Goal: Participate in discussion: Engage in conversation with other users on a specific topic

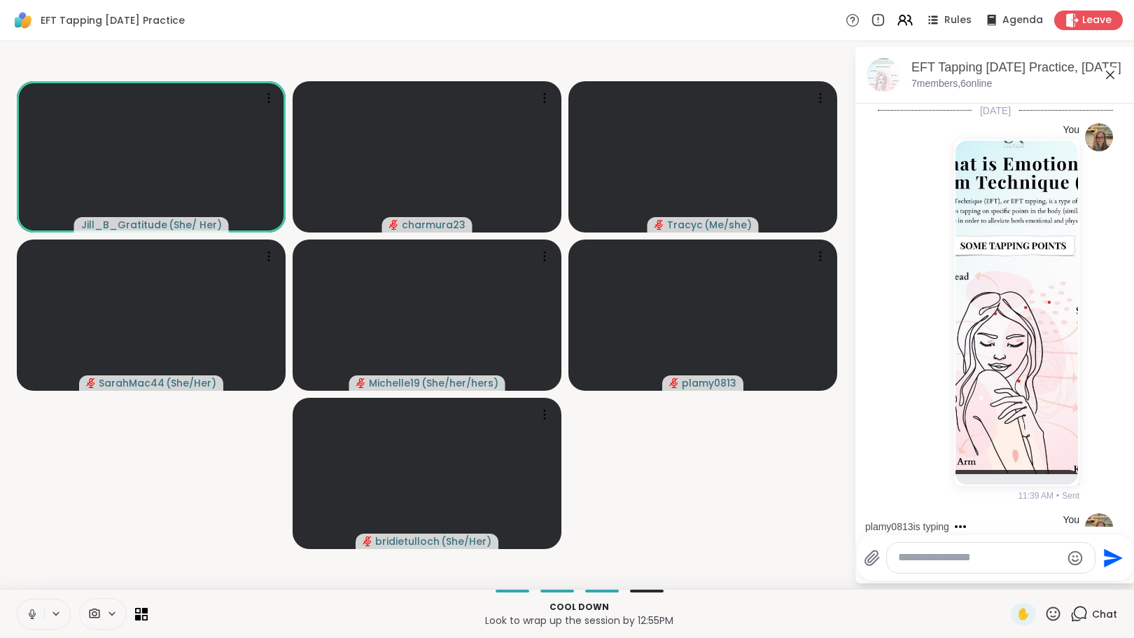
scroll to position [1881, 0]
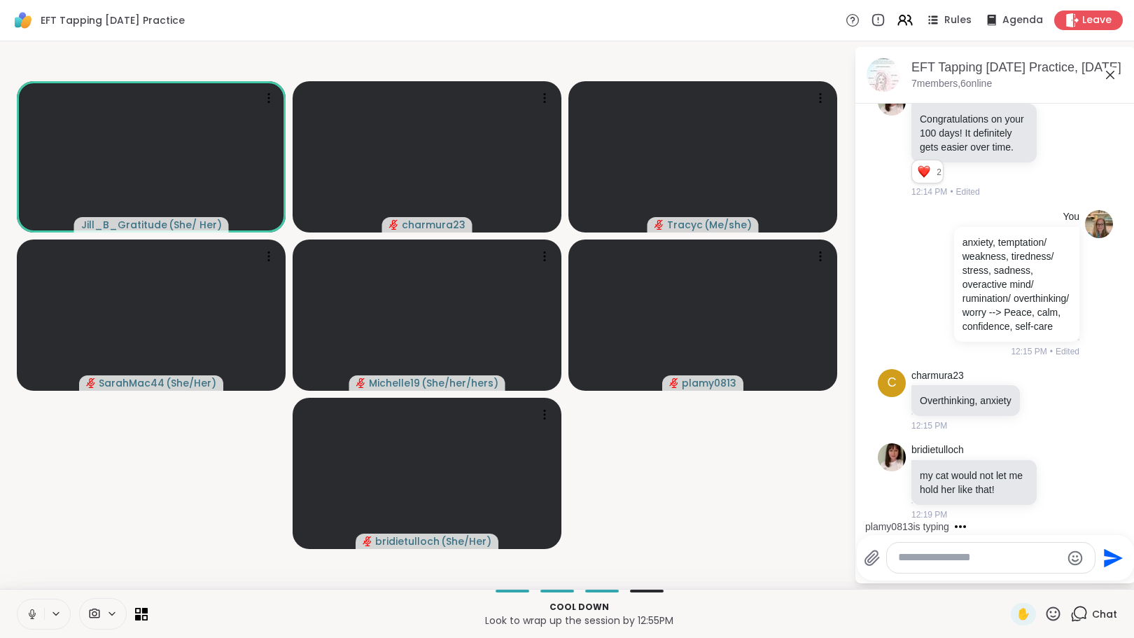
click at [962, 560] on textarea "Type your message" at bounding box center [979, 557] width 163 height 15
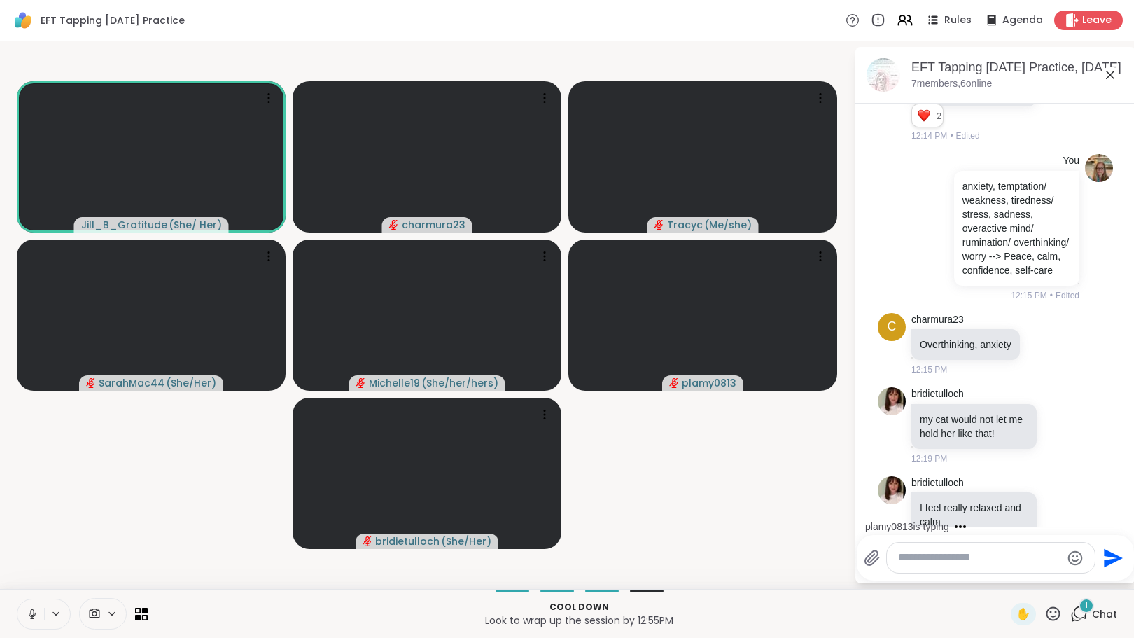
scroll to position [1969, 0]
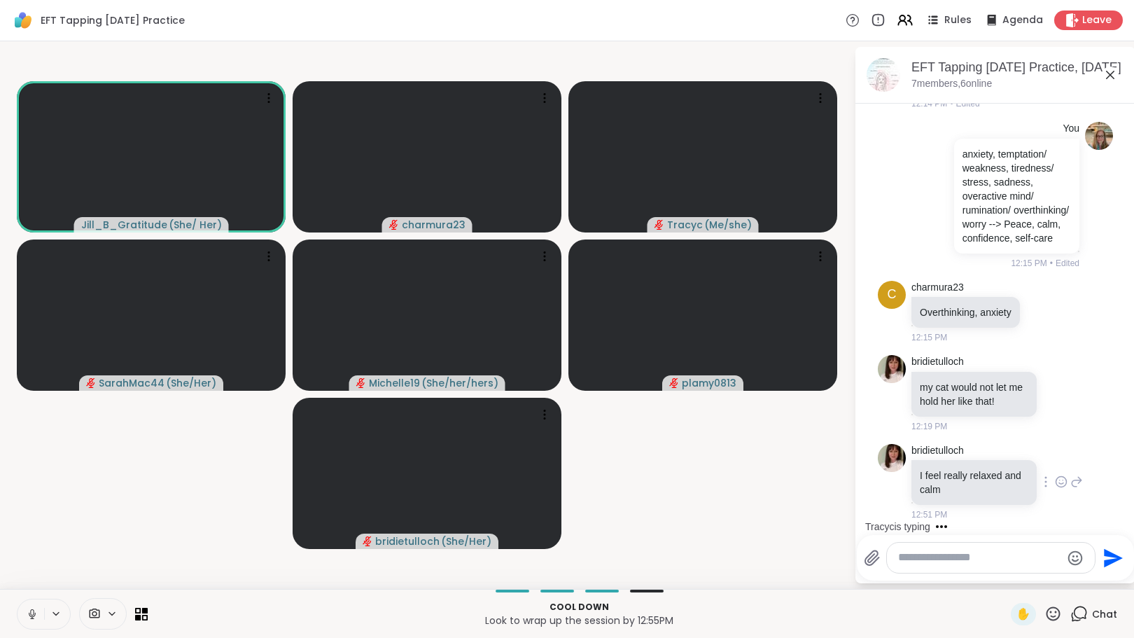
click at [1055, 480] on icon at bounding box center [1061, 482] width 13 height 14
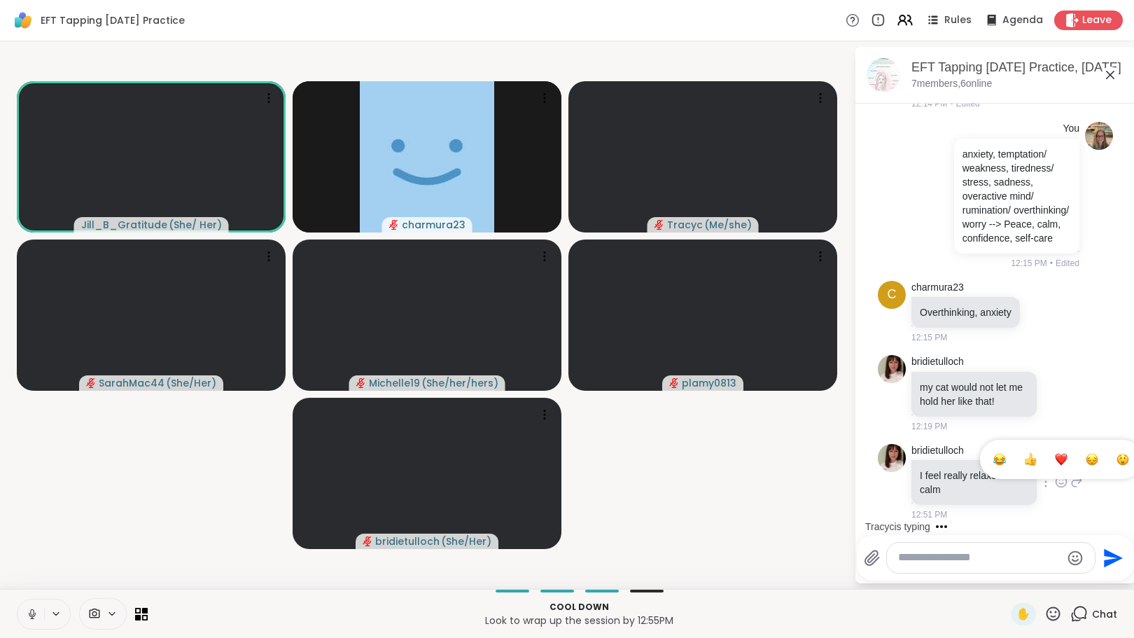
click at [1055, 457] on div "Select Reaction: Heart" at bounding box center [1061, 459] width 13 height 13
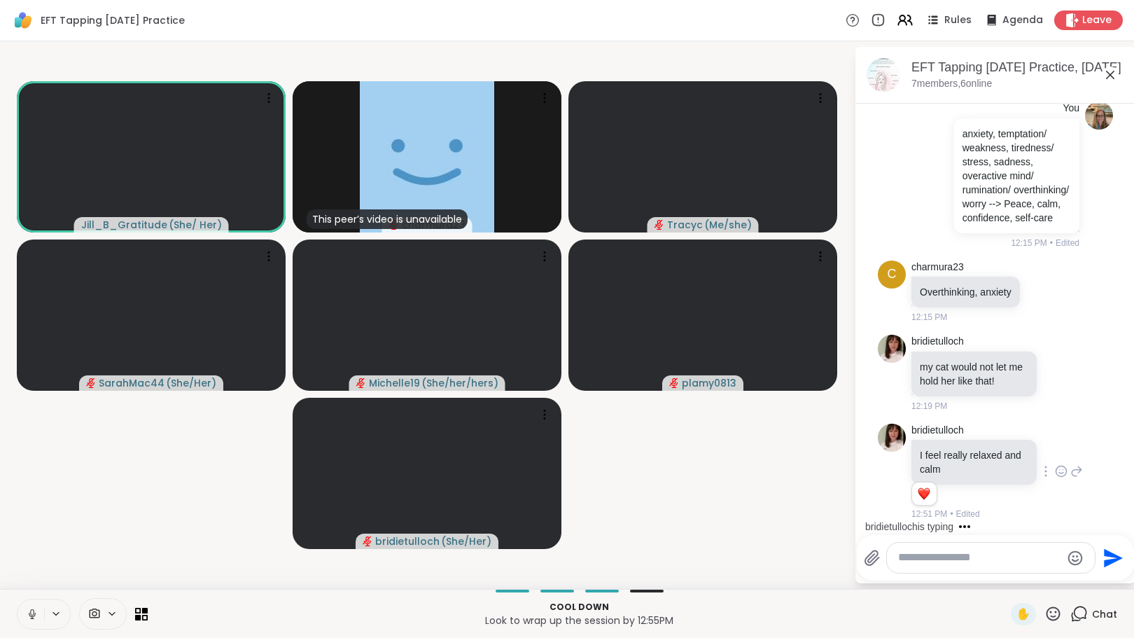
click at [967, 562] on textarea "Type your message" at bounding box center [979, 557] width 163 height 15
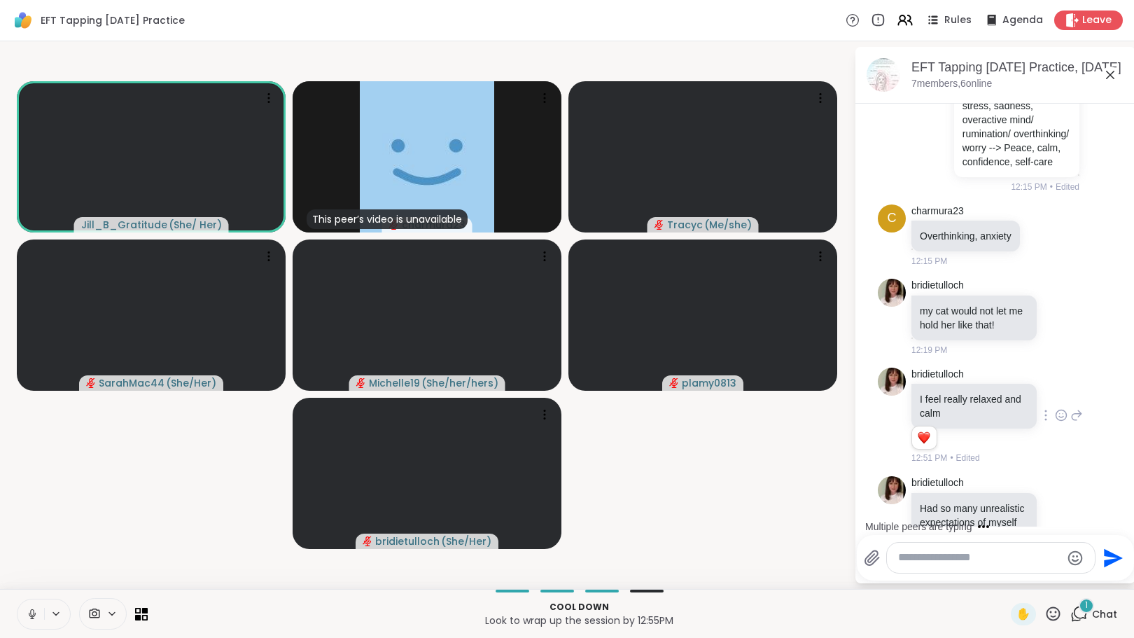
scroll to position [2107, 0]
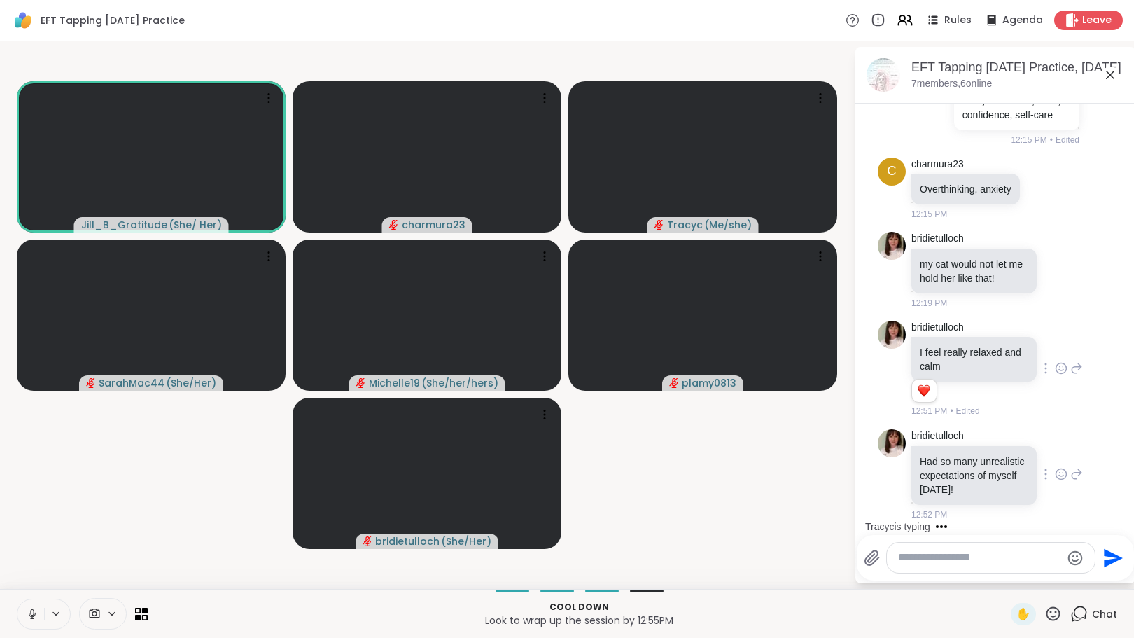
click at [1055, 467] on icon at bounding box center [1061, 474] width 13 height 14
click at [1055, 445] on div "Select Reaction: Heart" at bounding box center [1061, 451] width 13 height 13
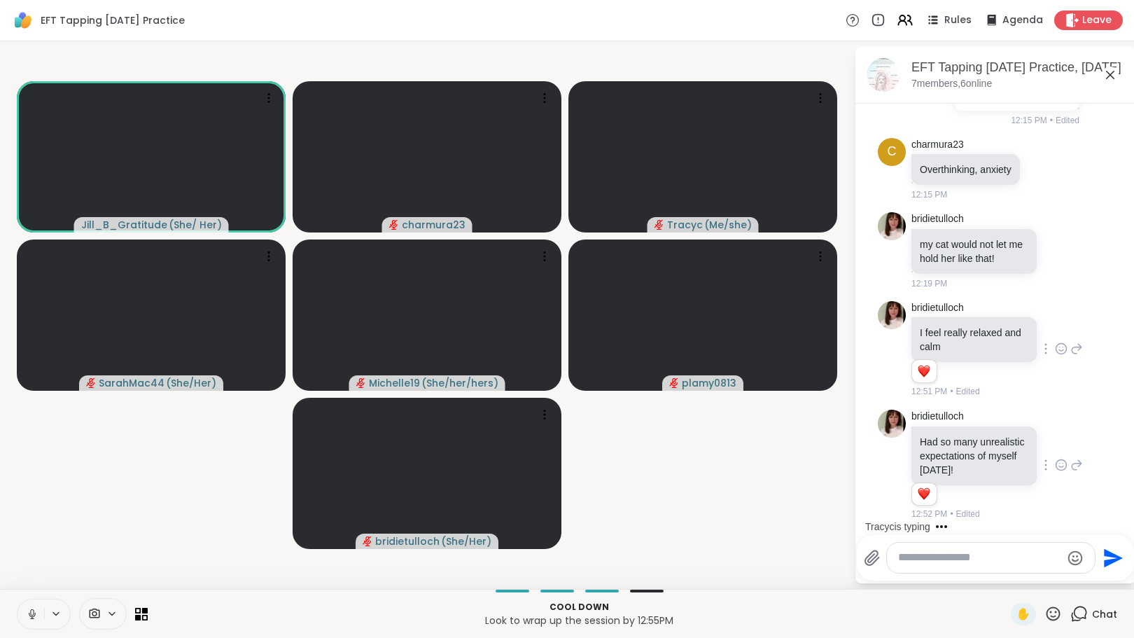
click at [982, 560] on textarea "Type your message" at bounding box center [979, 557] width 163 height 15
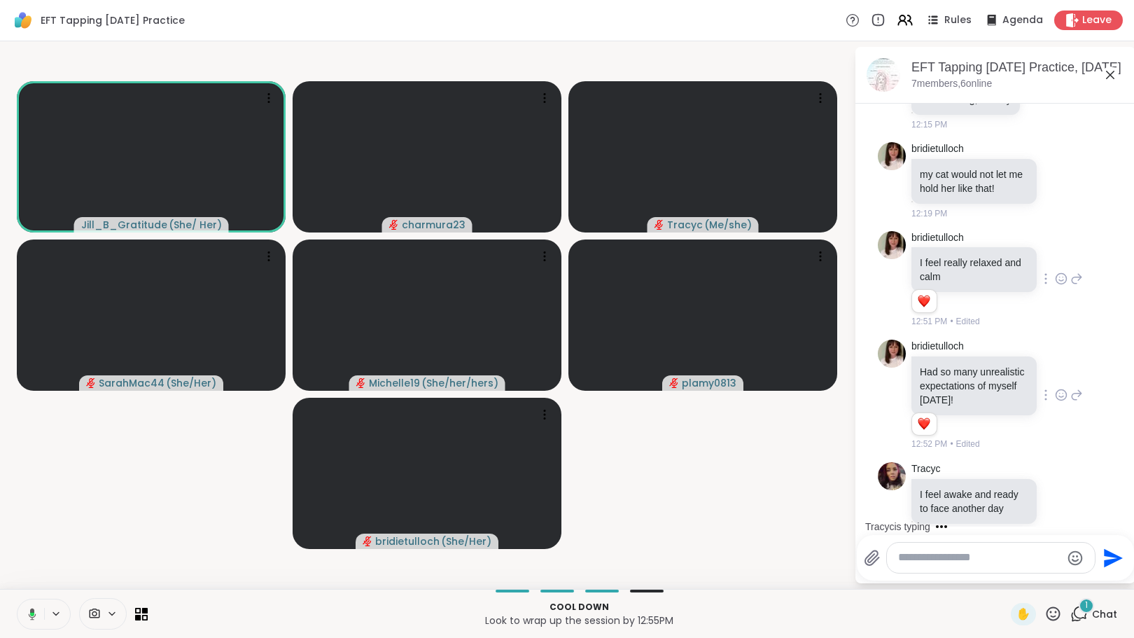
scroll to position [2229, 0]
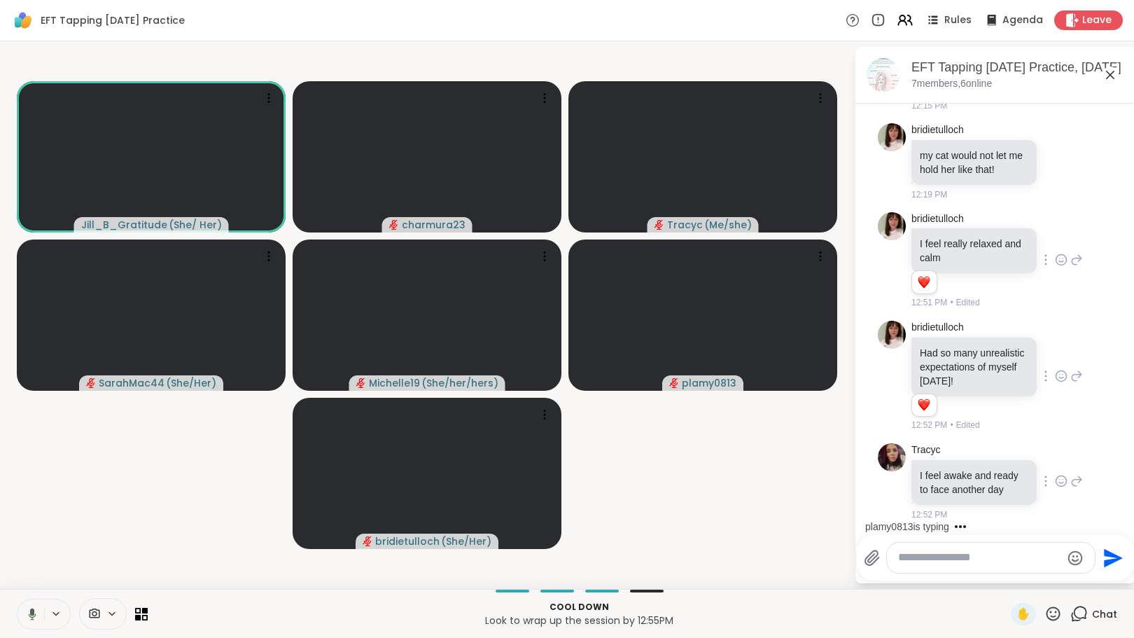
click at [1055, 474] on icon at bounding box center [1061, 481] width 13 height 14
click at [1055, 452] on div "Select Reaction: Heart" at bounding box center [1061, 458] width 13 height 13
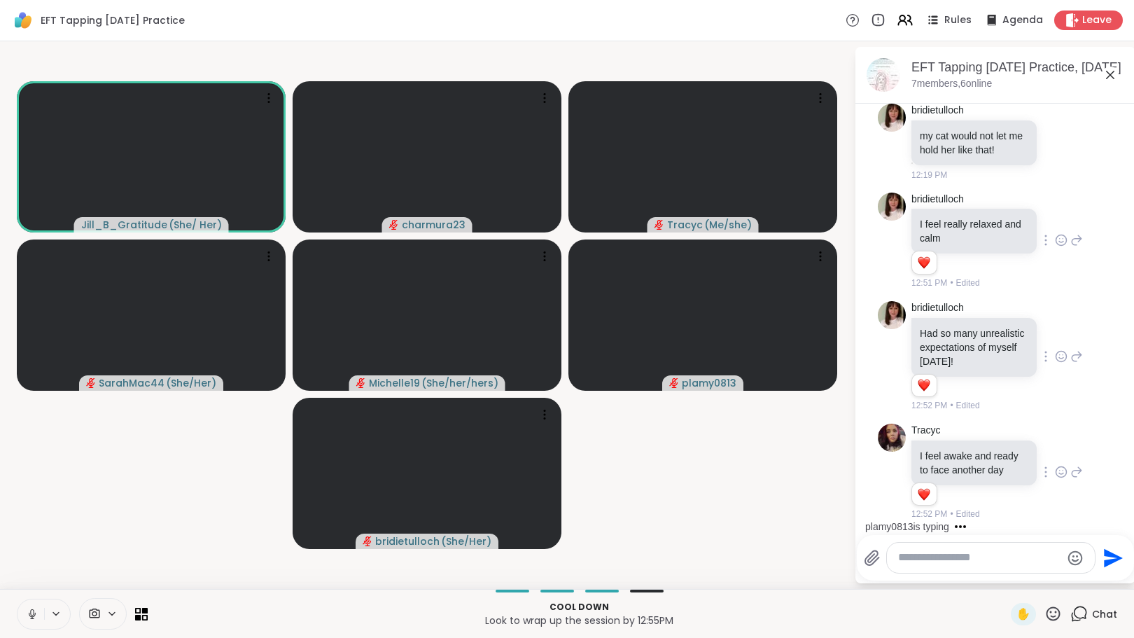
scroll to position [2249, 0]
click at [966, 557] on textarea "Type your message" at bounding box center [979, 557] width 163 height 15
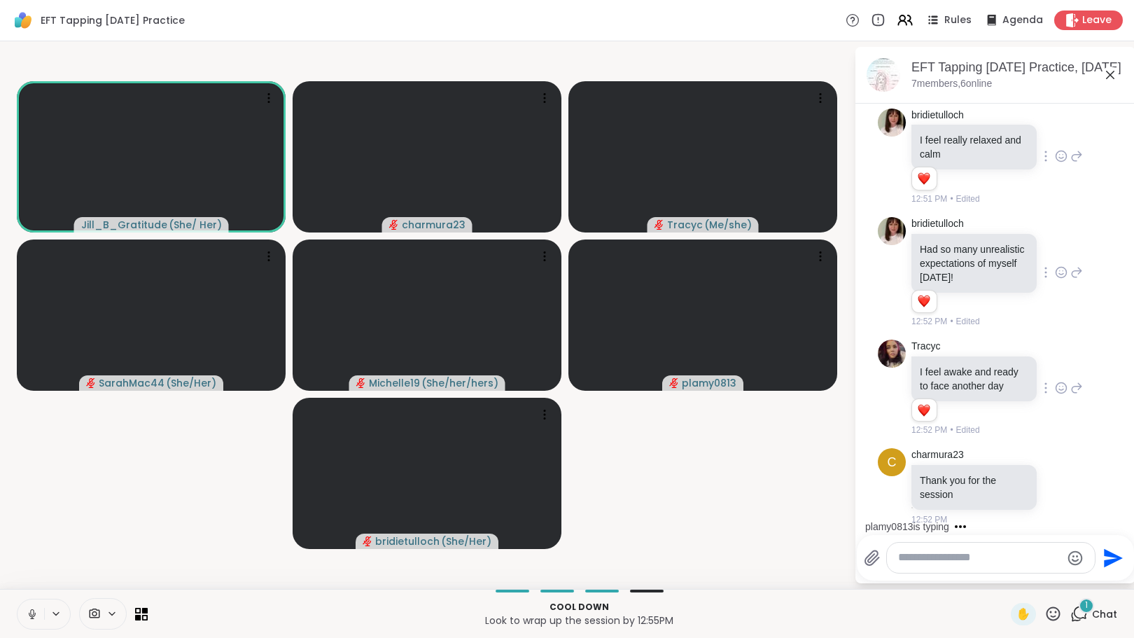
scroll to position [2338, 0]
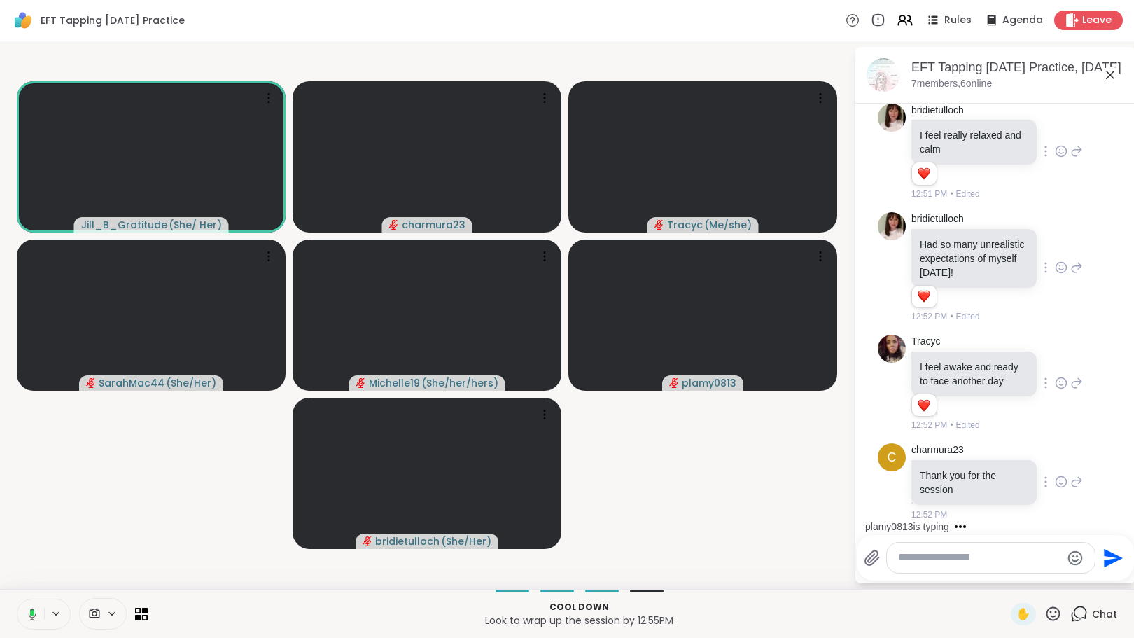
click at [1055, 481] on icon at bounding box center [1061, 482] width 13 height 14
click at [1055, 453] on div "Select Reaction: Heart" at bounding box center [1061, 459] width 13 height 13
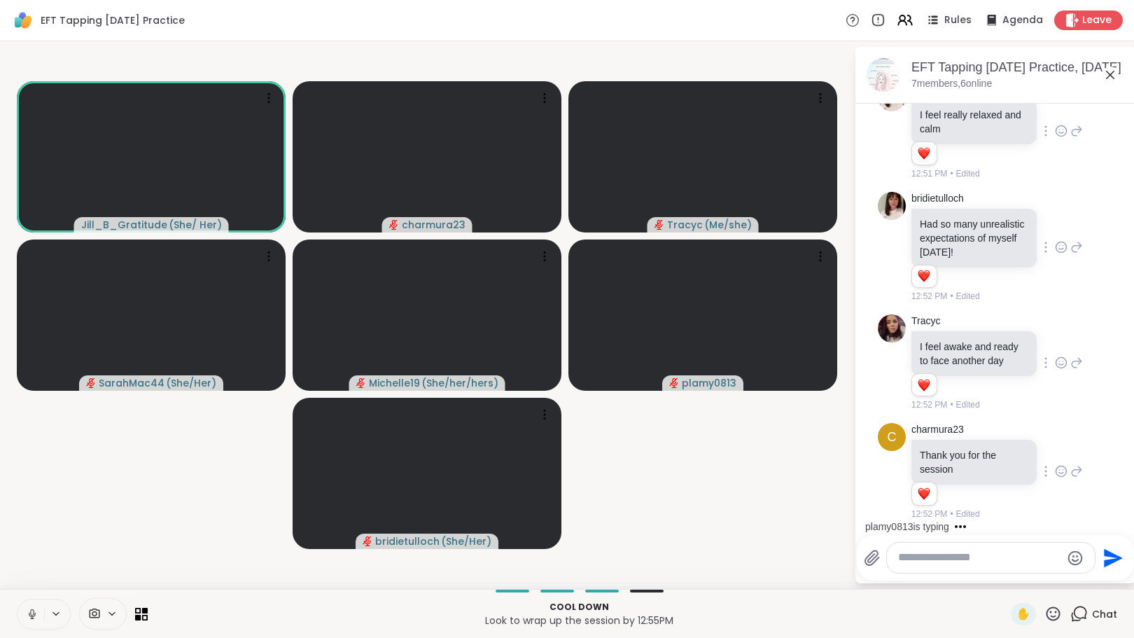
click at [945, 561] on textarea "Type your message" at bounding box center [979, 557] width 163 height 15
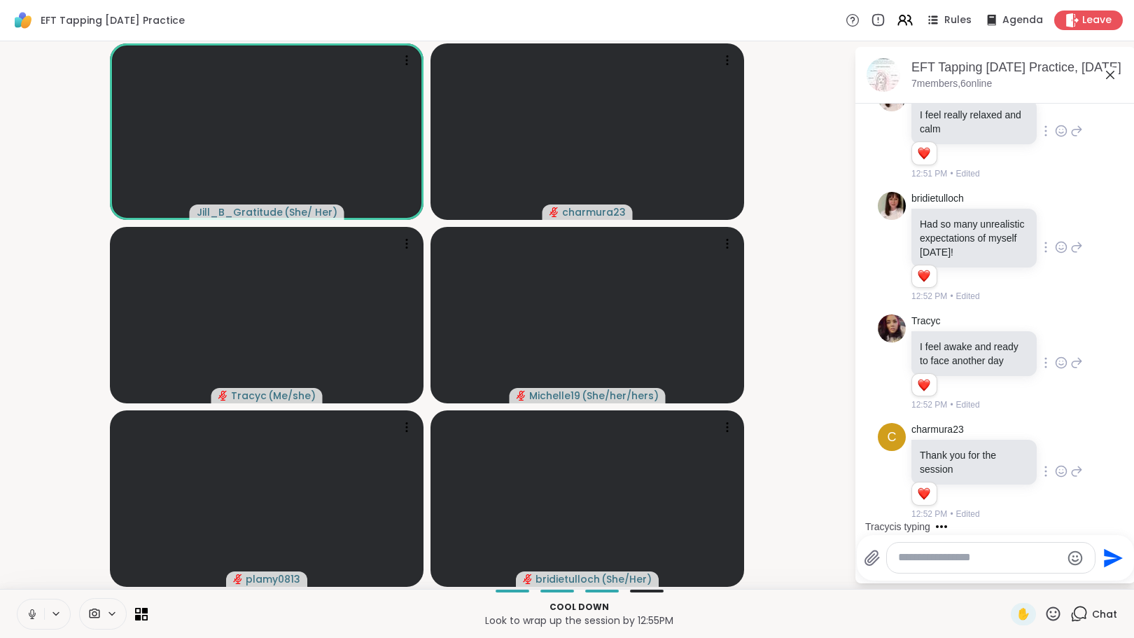
scroll to position [2530, 0]
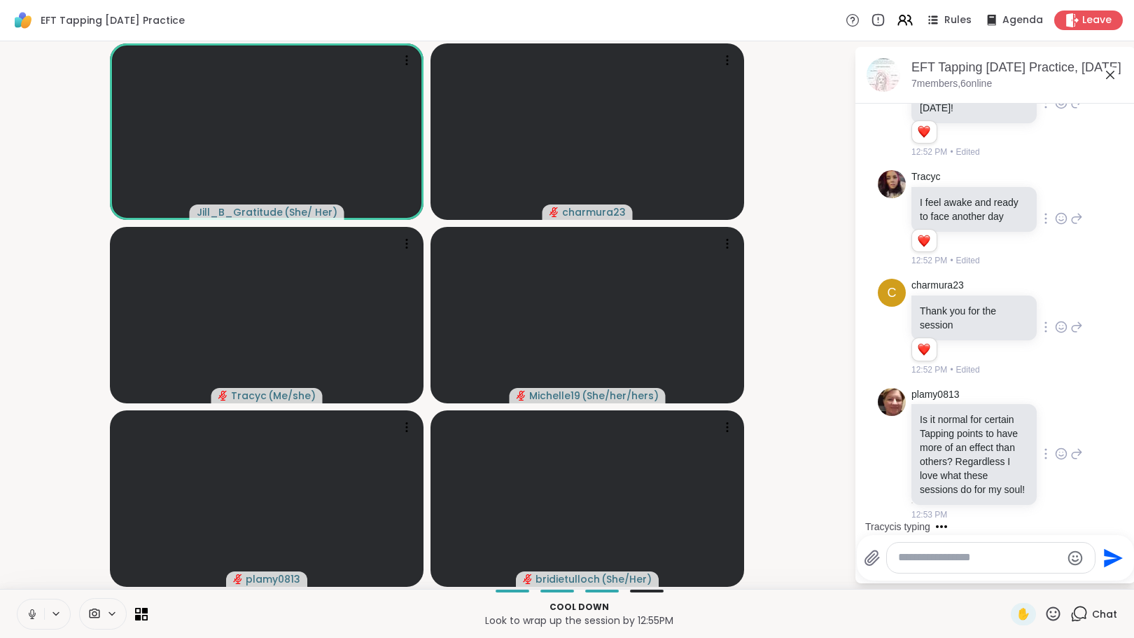
click at [1055, 447] on icon at bounding box center [1061, 454] width 13 height 14
click at [1055, 425] on div "Select Reaction: Heart" at bounding box center [1061, 431] width 13 height 13
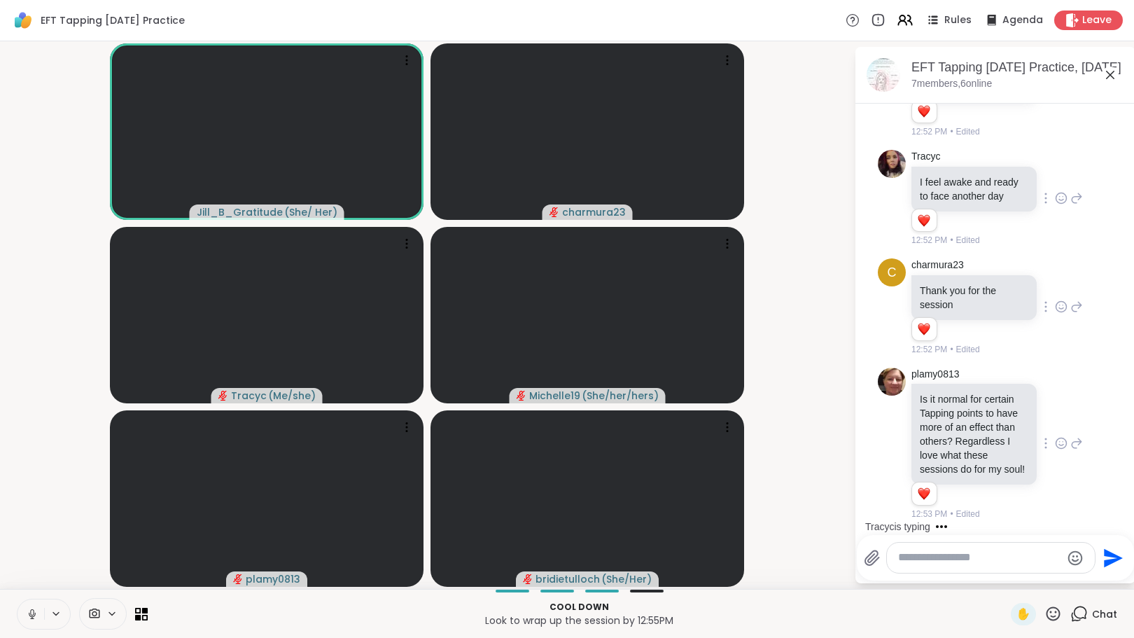
scroll to position [2550, 0]
click at [872, 554] on icon at bounding box center [872, 558] width 17 height 17
click at [0, 0] on input "file" at bounding box center [0, 0] width 0 height 0
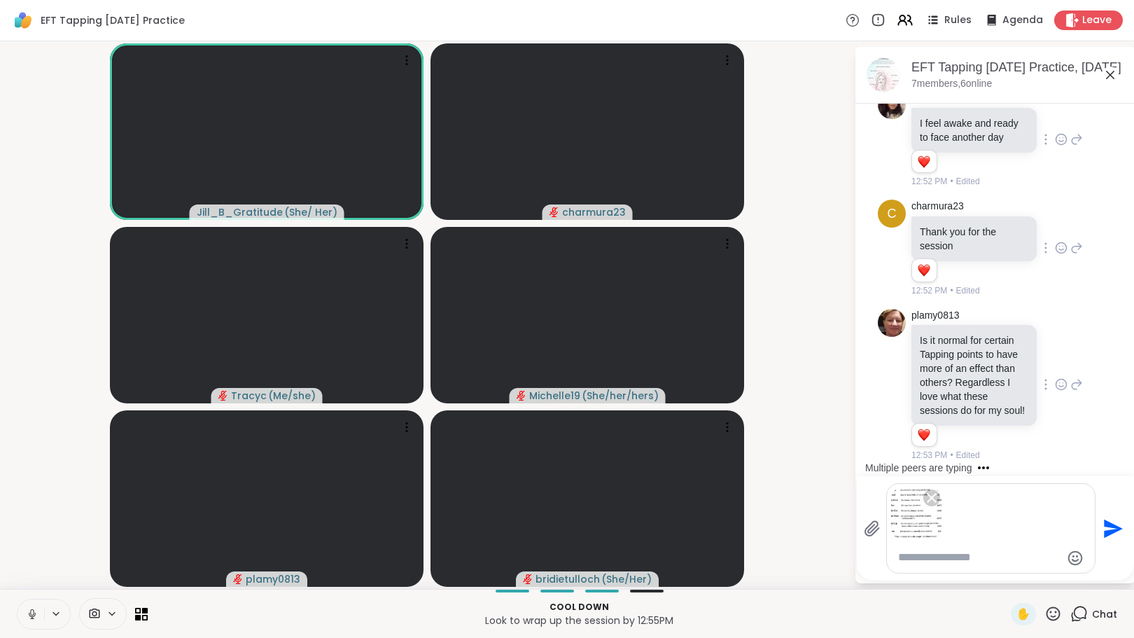
click at [1107, 529] on icon "Send" at bounding box center [1112, 528] width 22 height 22
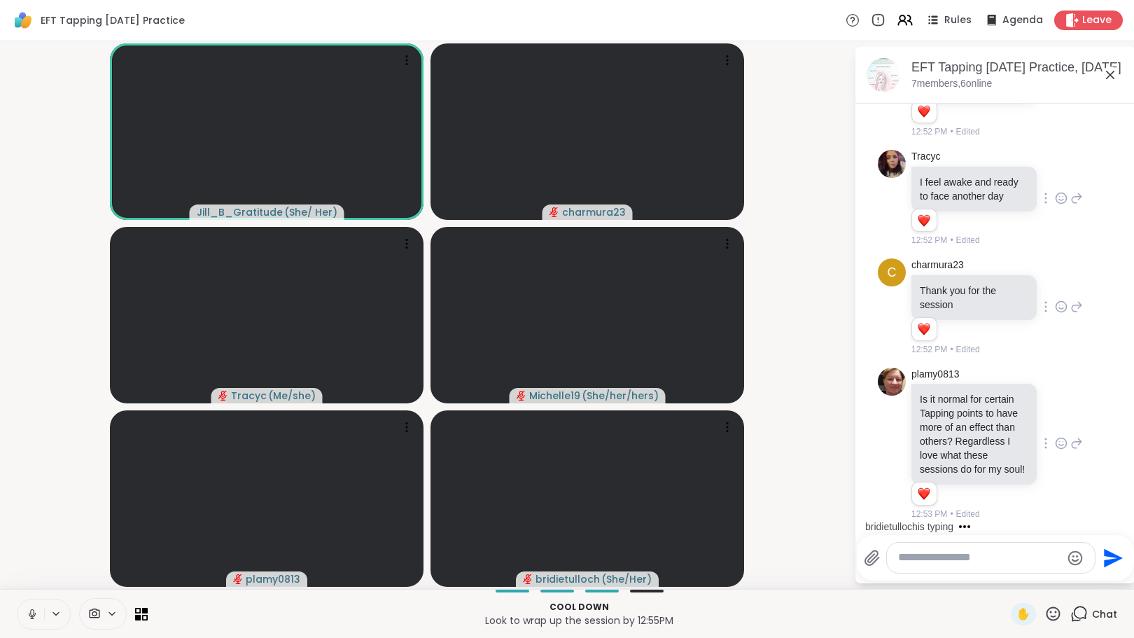
scroll to position [2849, 0]
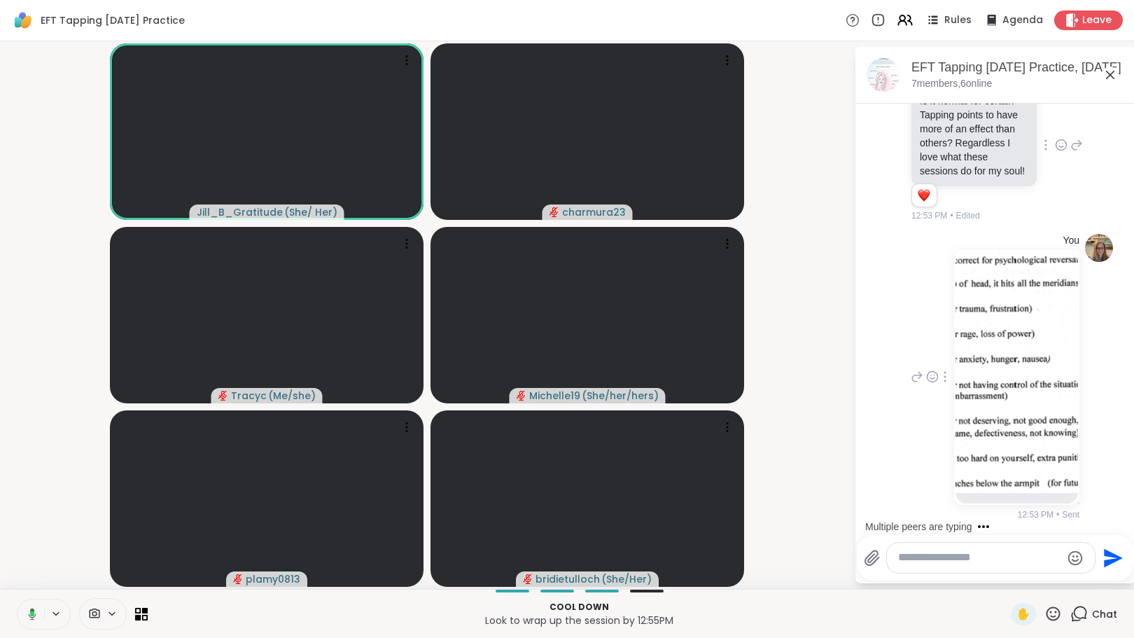
click at [1005, 385] on img at bounding box center [1017, 372] width 123 height 242
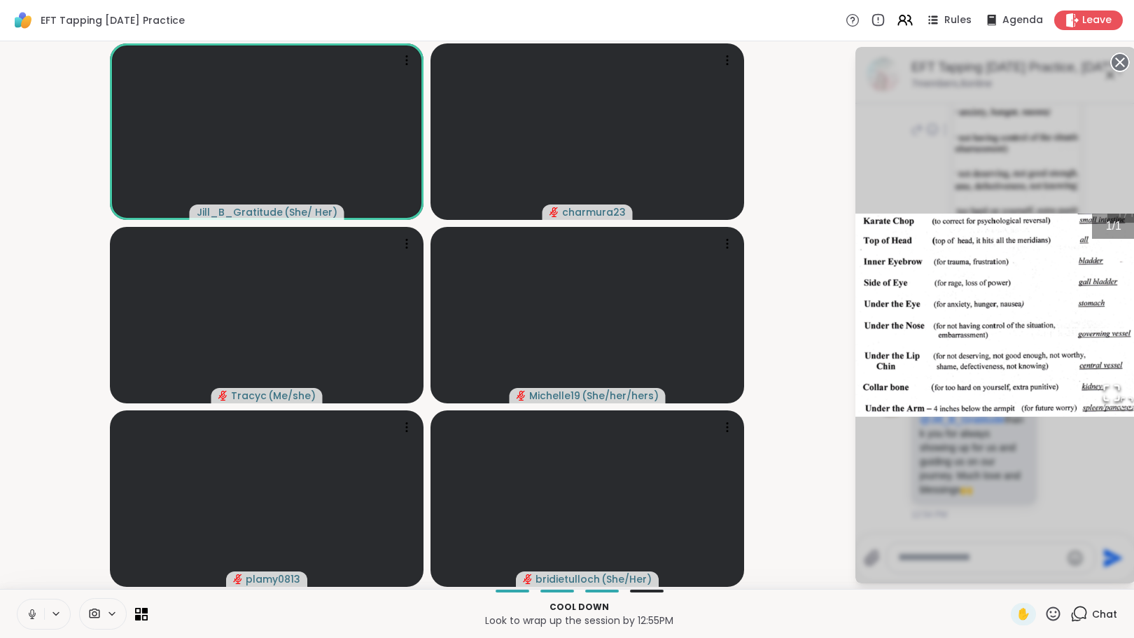
scroll to position [3144, 0]
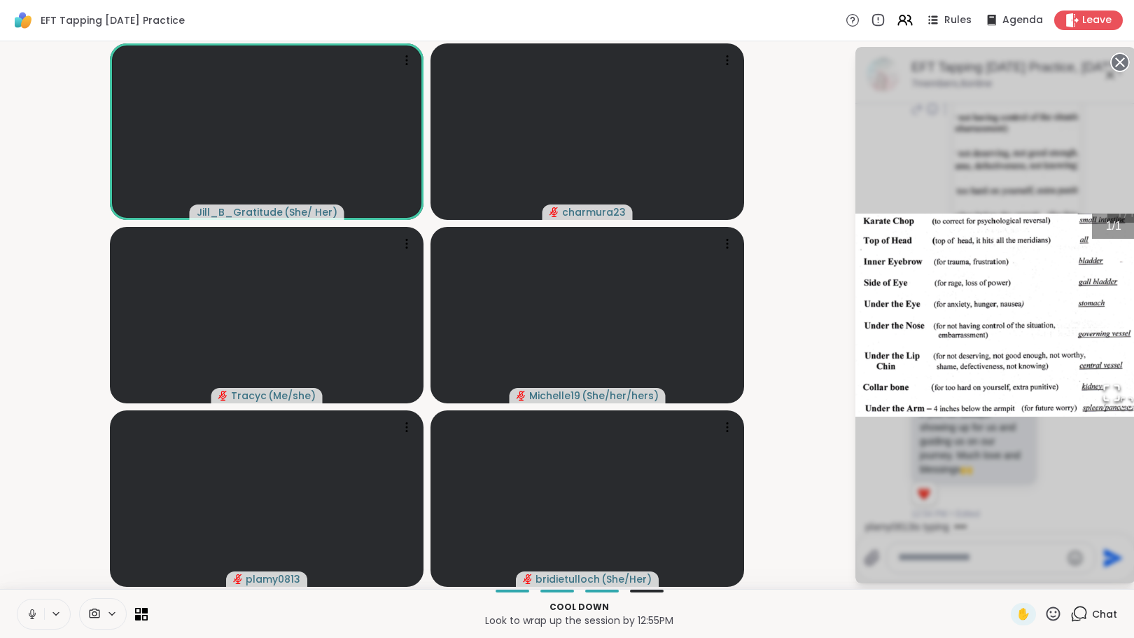
click at [1114, 62] on circle at bounding box center [1120, 62] width 17 height 17
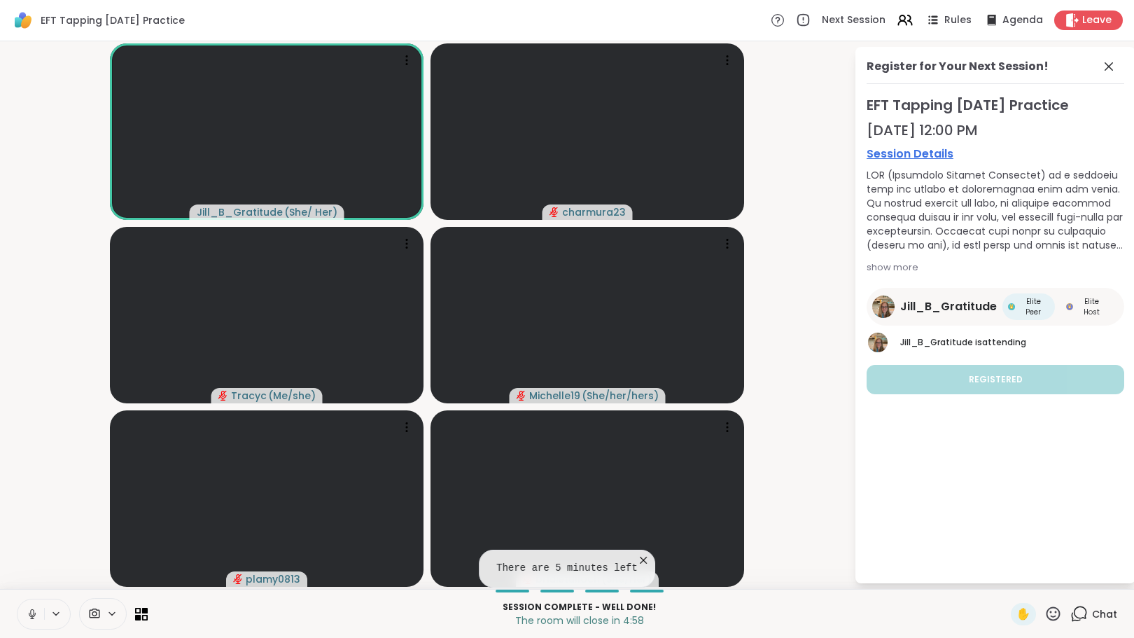
click at [1044, 434] on div "Register for Your Next Session! EFT Tapping Sunday Practice Oct 19, 12:00 PM Se…" at bounding box center [996, 315] width 280 height 536
click at [1108, 61] on icon at bounding box center [1109, 66] width 17 height 17
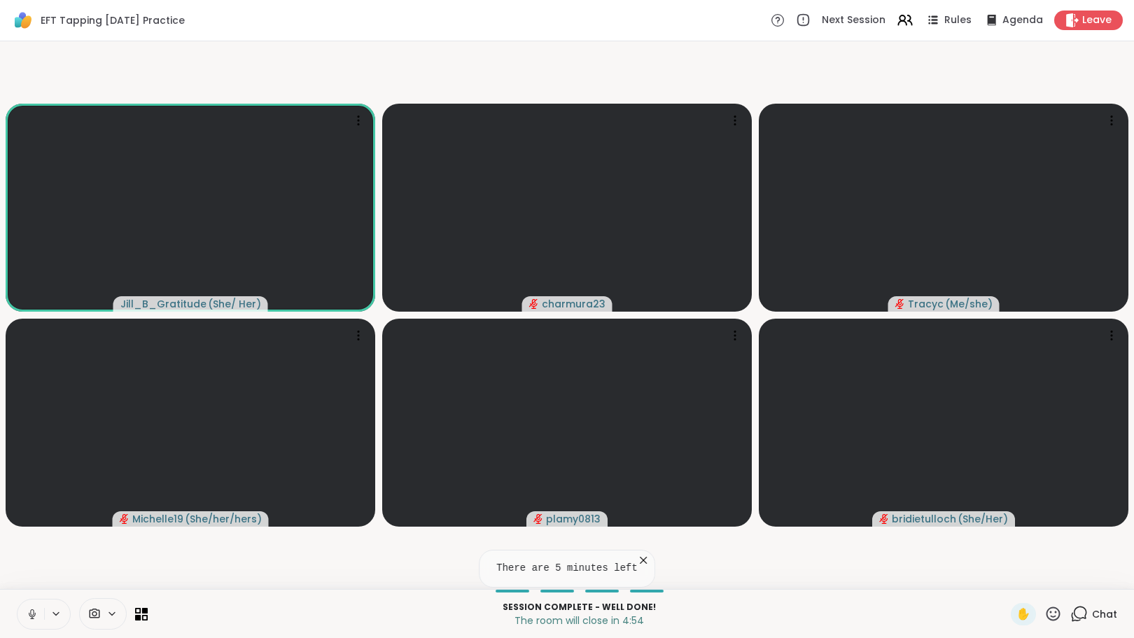
click at [1074, 615] on icon at bounding box center [1079, 614] width 18 height 18
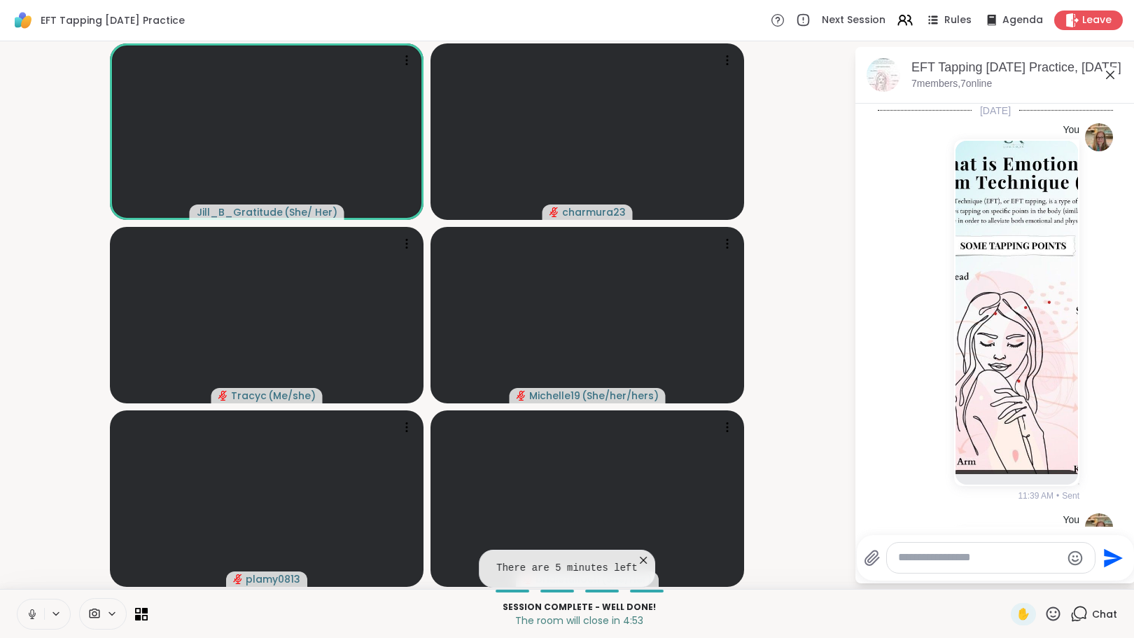
scroll to position [3130, 0]
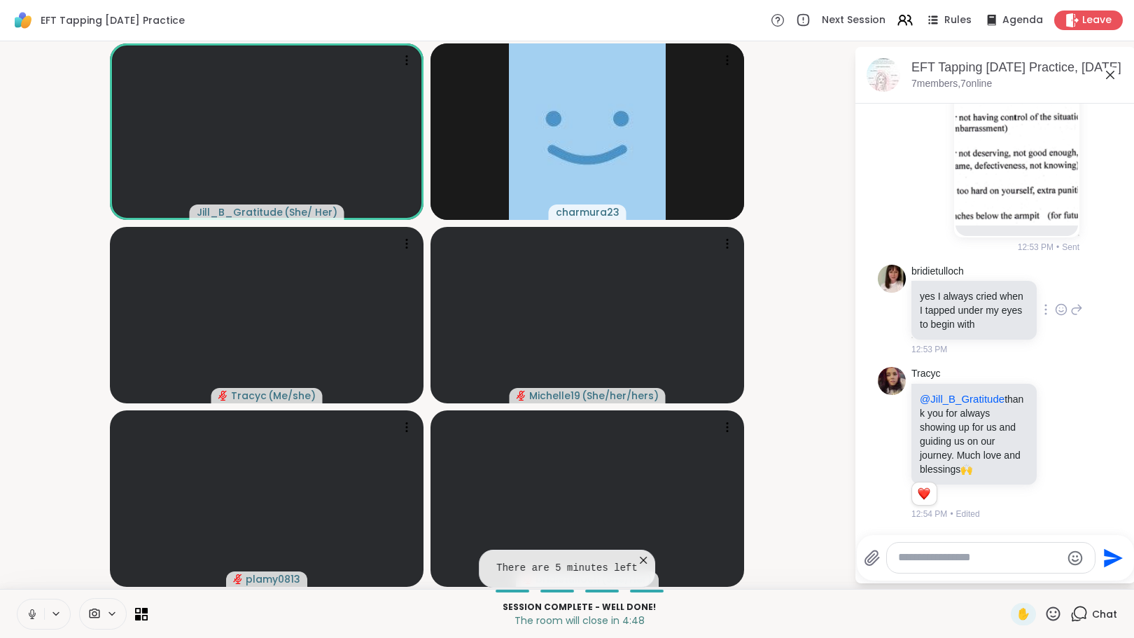
click at [1055, 302] on icon at bounding box center [1061, 309] width 13 height 14
click at [1055, 281] on div "Select Reaction: Heart" at bounding box center [1061, 287] width 13 height 13
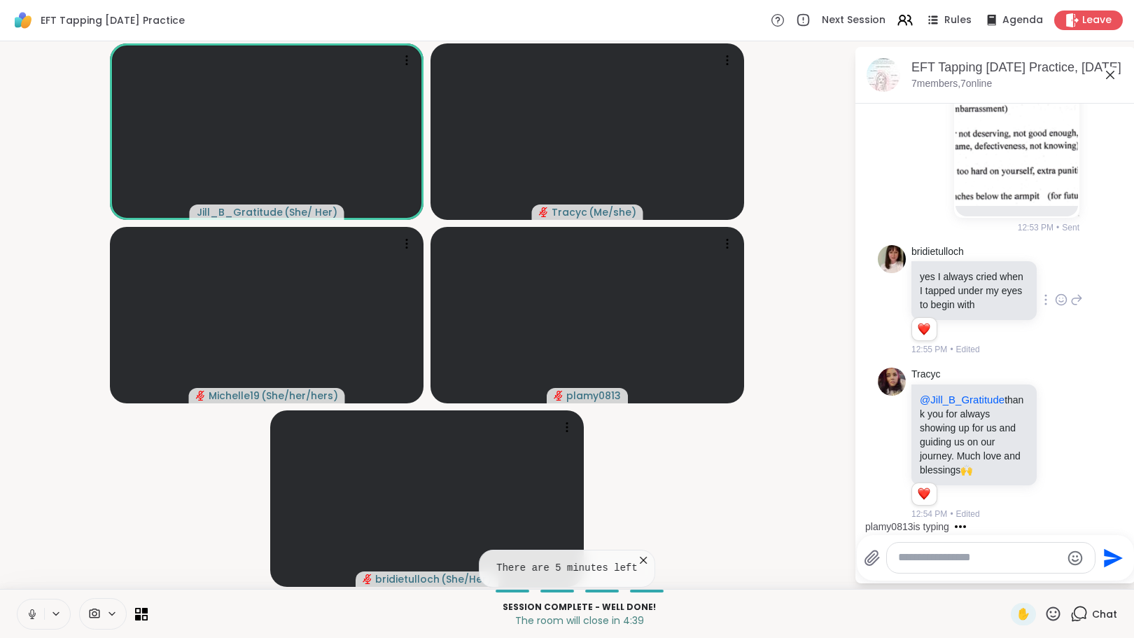
click at [636, 561] on icon at bounding box center [643, 560] width 14 height 14
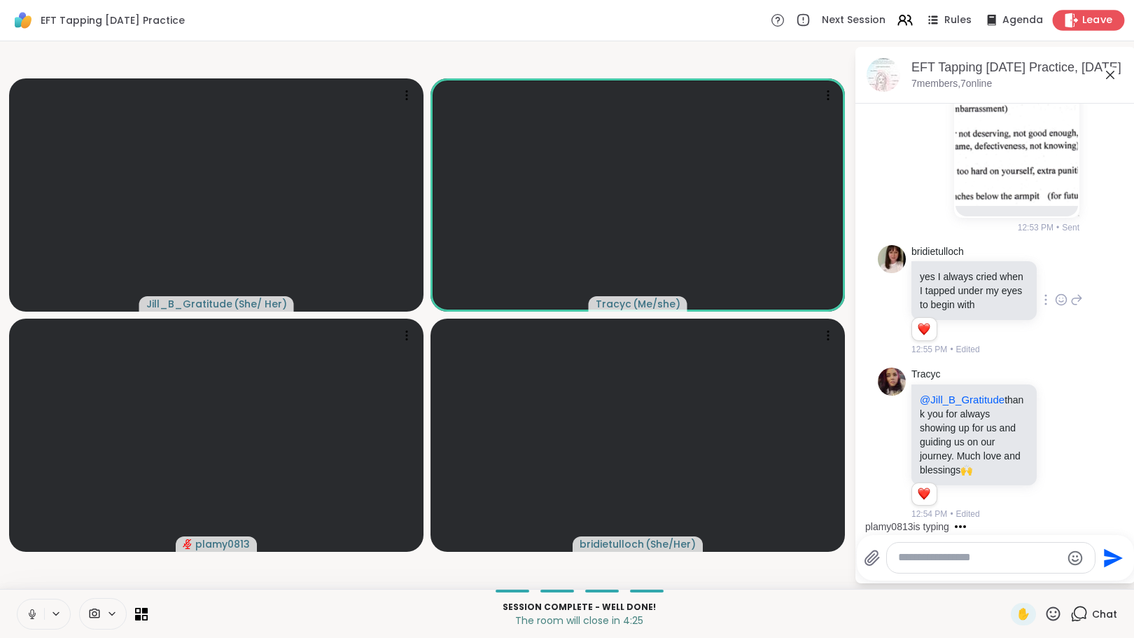
click at [1084, 15] on span "Leave" at bounding box center [1097, 20] width 31 height 15
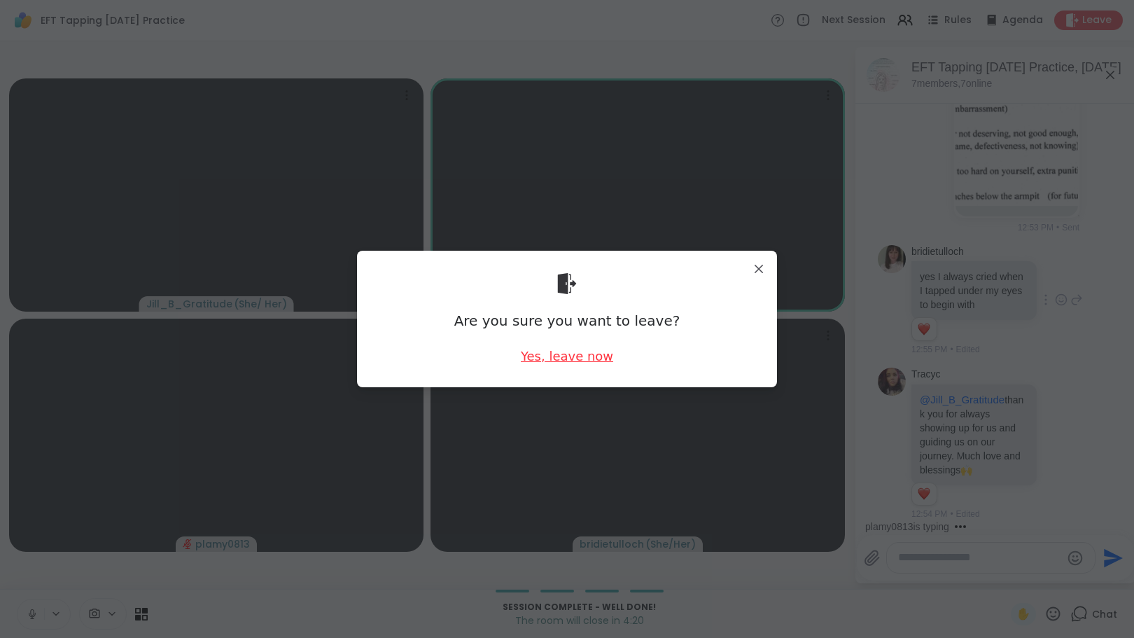
click at [577, 357] on div "Yes, leave now" at bounding box center [567, 356] width 92 height 18
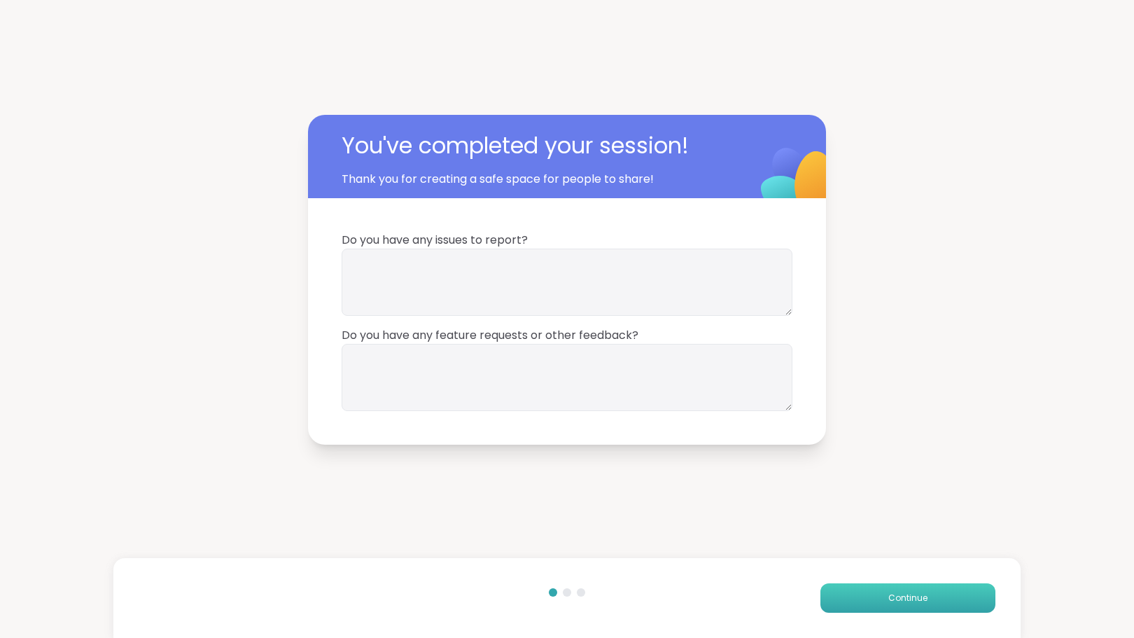
click at [874, 600] on button "Continue" at bounding box center [908, 597] width 175 height 29
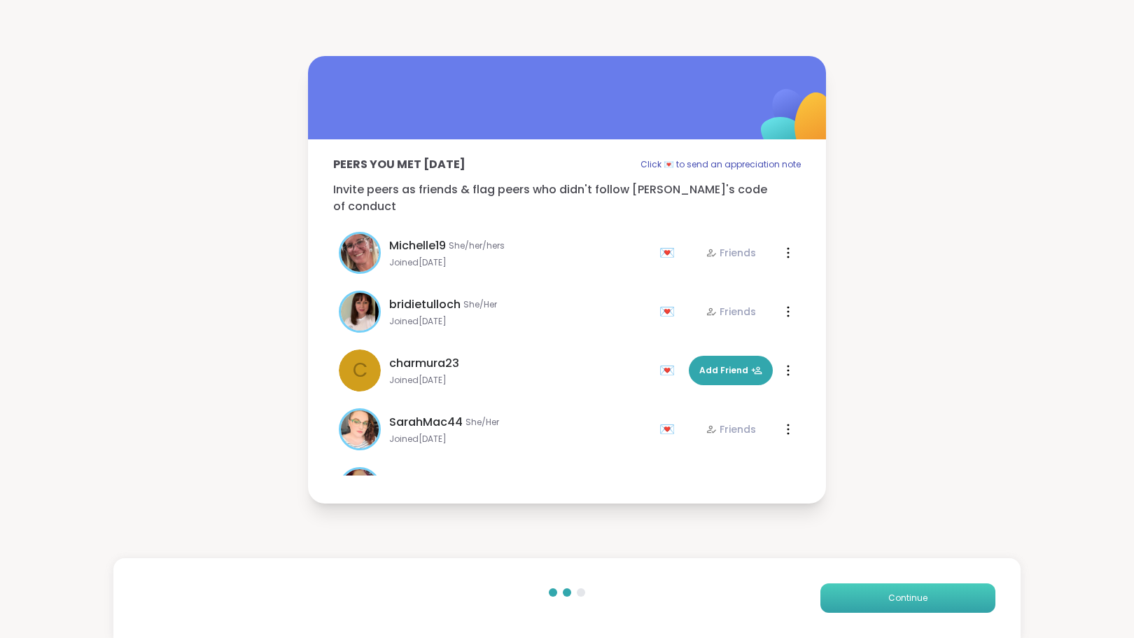
drag, startPoint x: 874, startPoint y: 600, endPoint x: 852, endPoint y: 600, distance: 21.7
click at [852, 600] on button "Continue" at bounding box center [908, 597] width 175 height 29
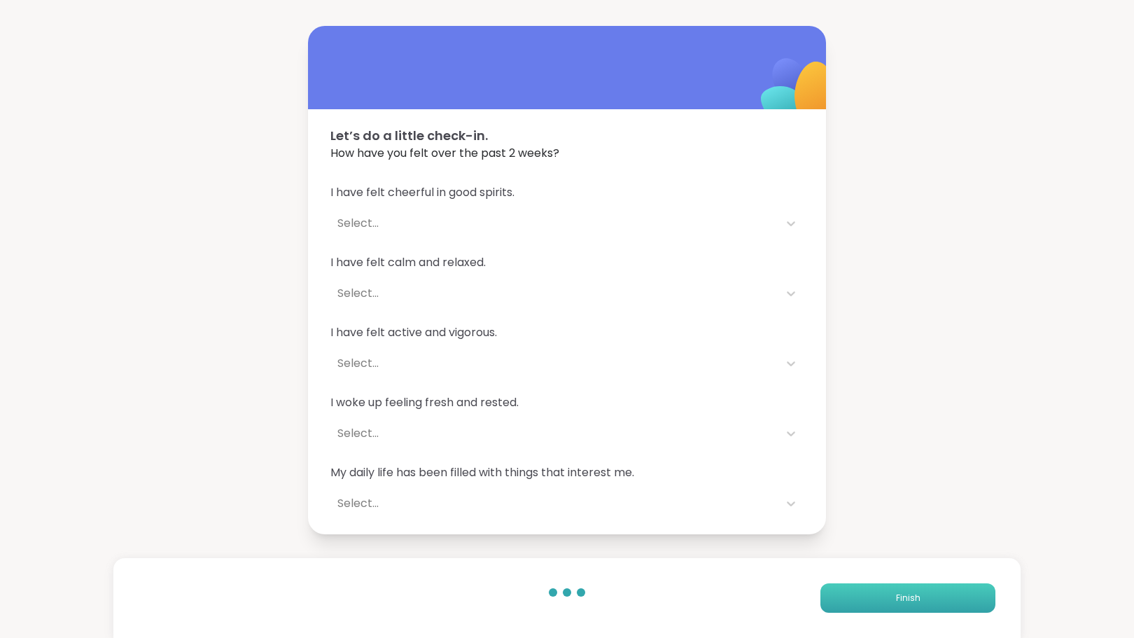
click at [860, 597] on button "Finish" at bounding box center [908, 597] width 175 height 29
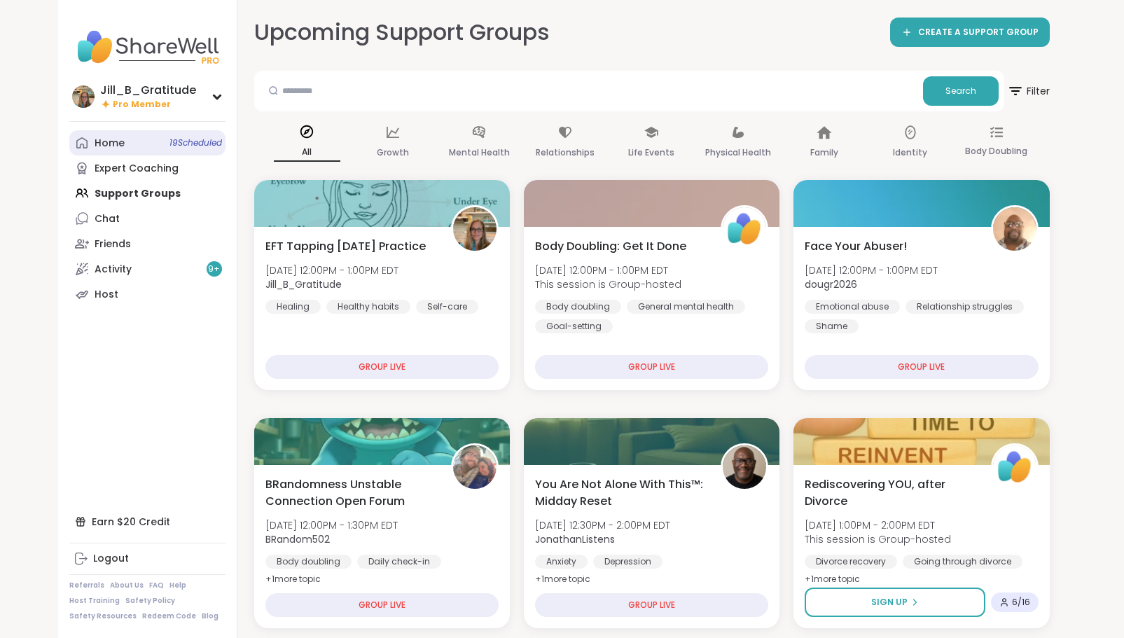
click at [176, 139] on span "19 Scheduled" at bounding box center [195, 142] width 53 height 11
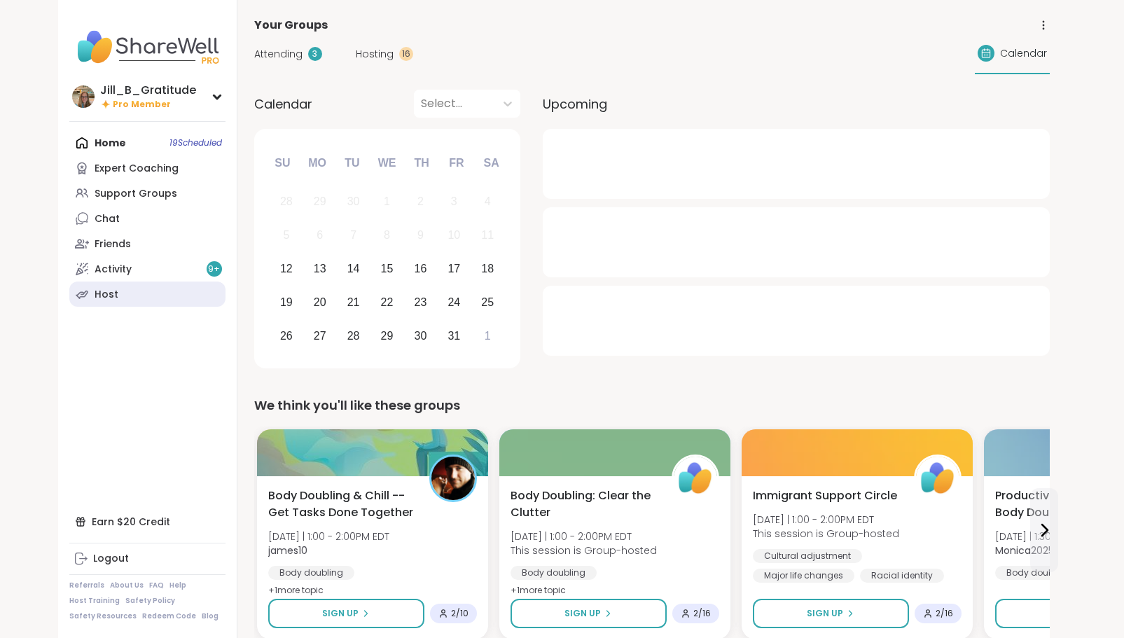
click at [159, 296] on link "Host" at bounding box center [147, 293] width 156 height 25
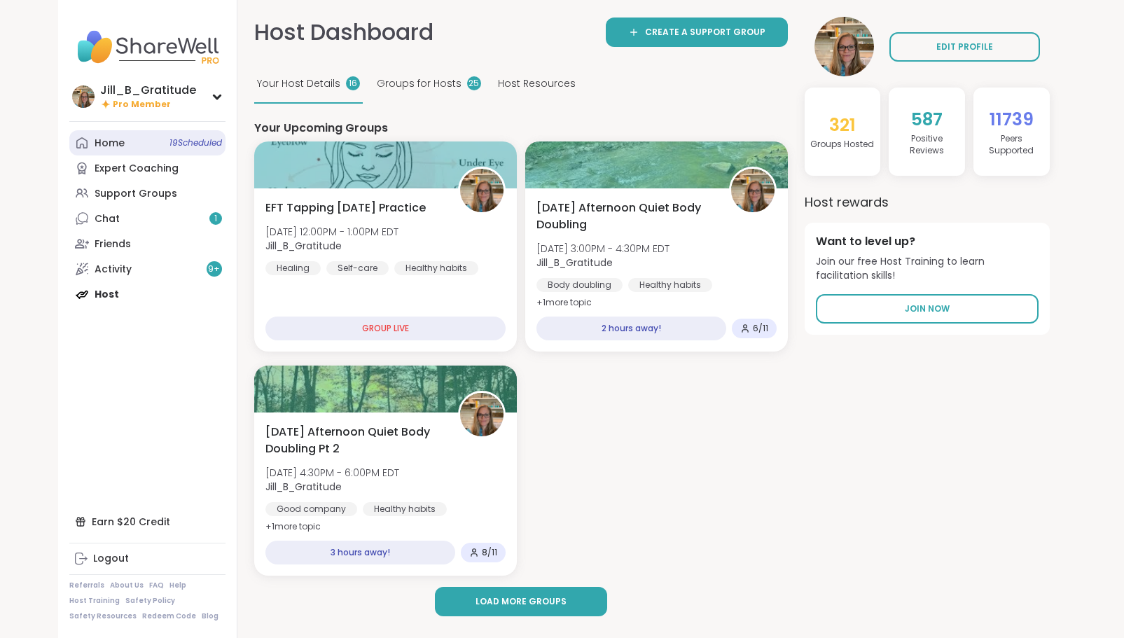
click at [178, 144] on span "19 Scheduled" at bounding box center [195, 142] width 53 height 11
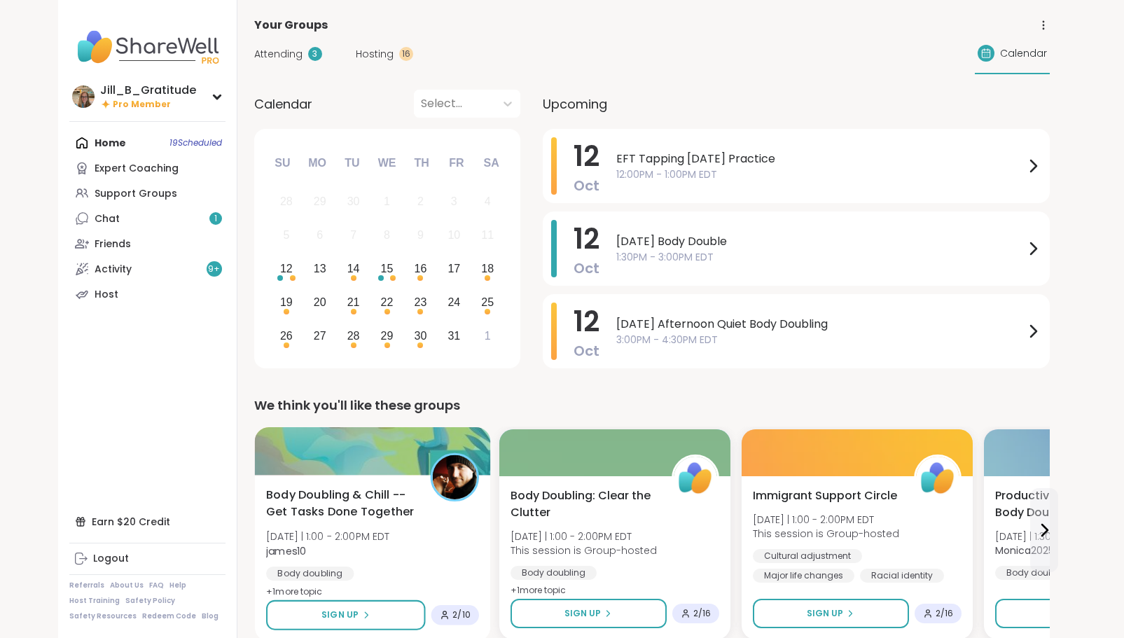
click at [407, 537] on div "Body Doubling & Chill -- Get Tasks Done Together Sun 10/12 | 1:00 - 2:00PM EDT …" at bounding box center [372, 544] width 213 height 114
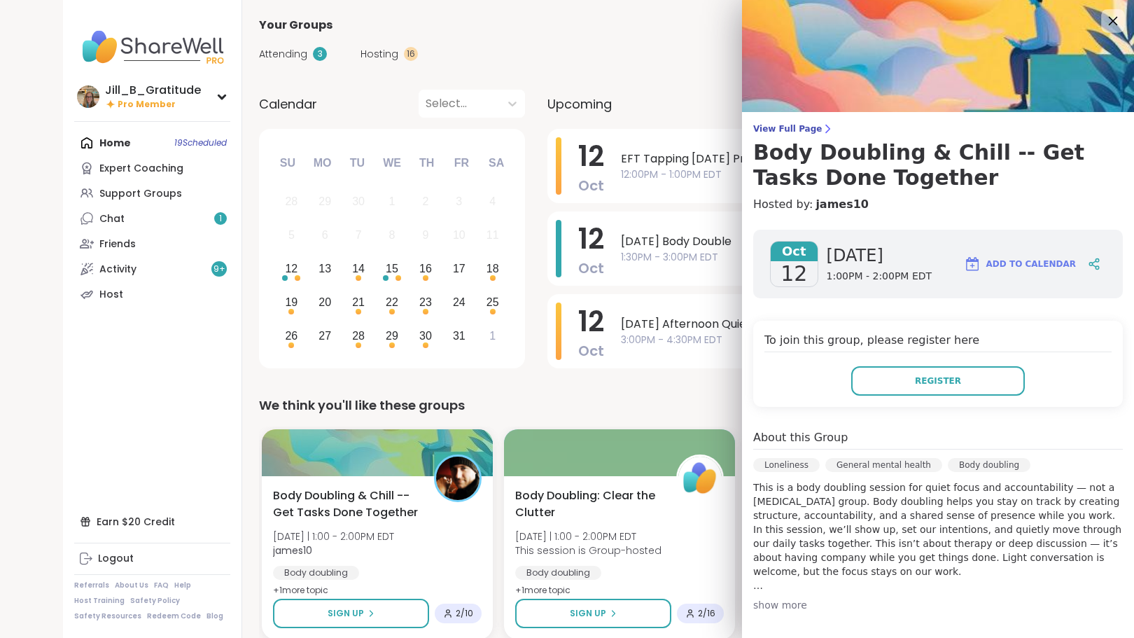
click at [1109, 24] on icon at bounding box center [1113, 21] width 9 height 9
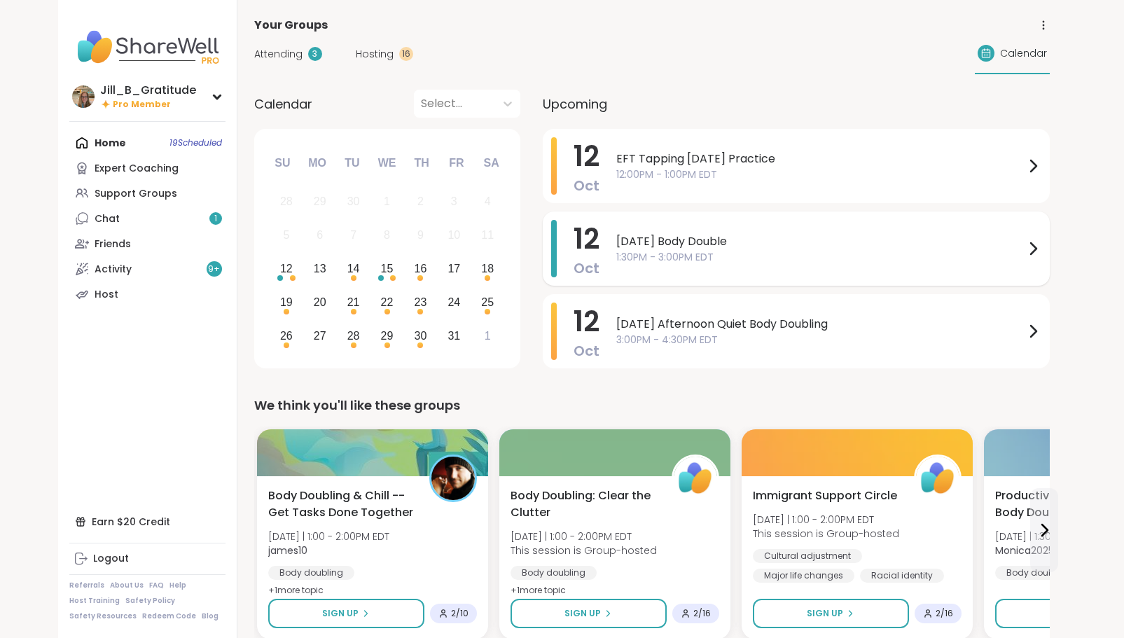
click at [707, 257] on span "1:30PM - 3:00PM EDT" at bounding box center [820, 257] width 408 height 15
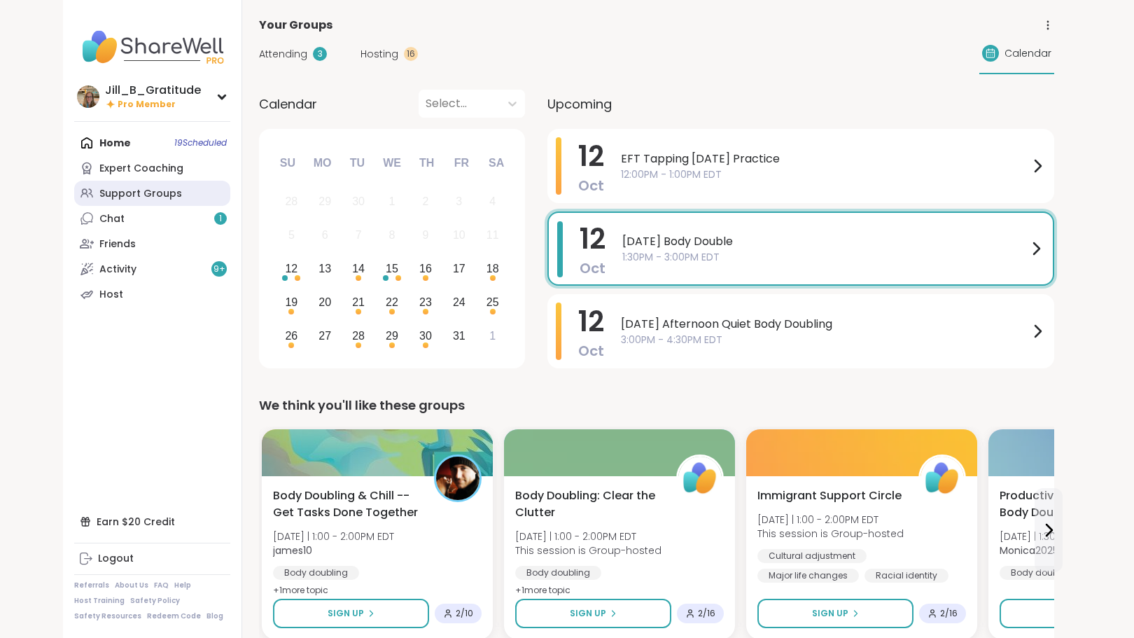
click at [170, 193] on div "Support Groups" at bounding box center [140, 194] width 83 height 14
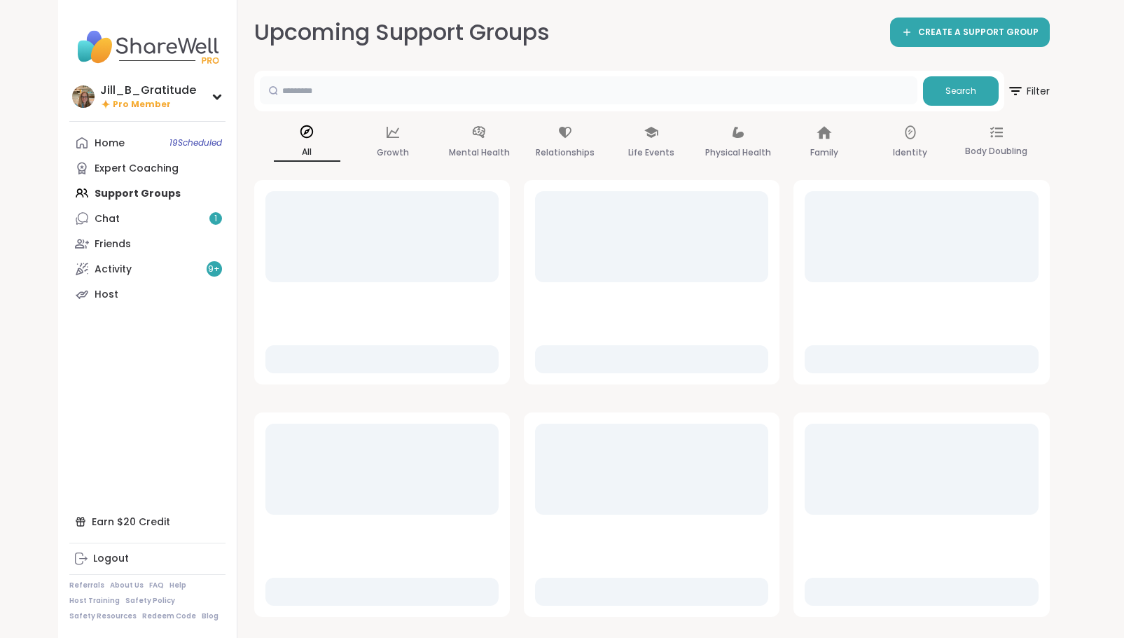
click at [436, 90] on input "text" at bounding box center [588, 90] width 657 height 28
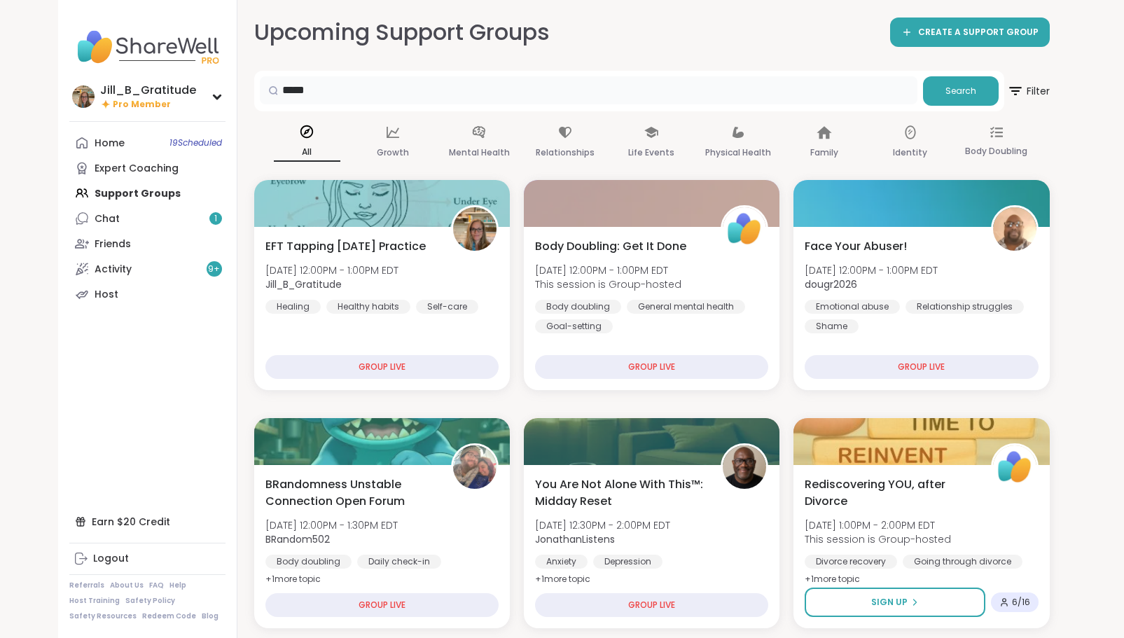
type input "*****"
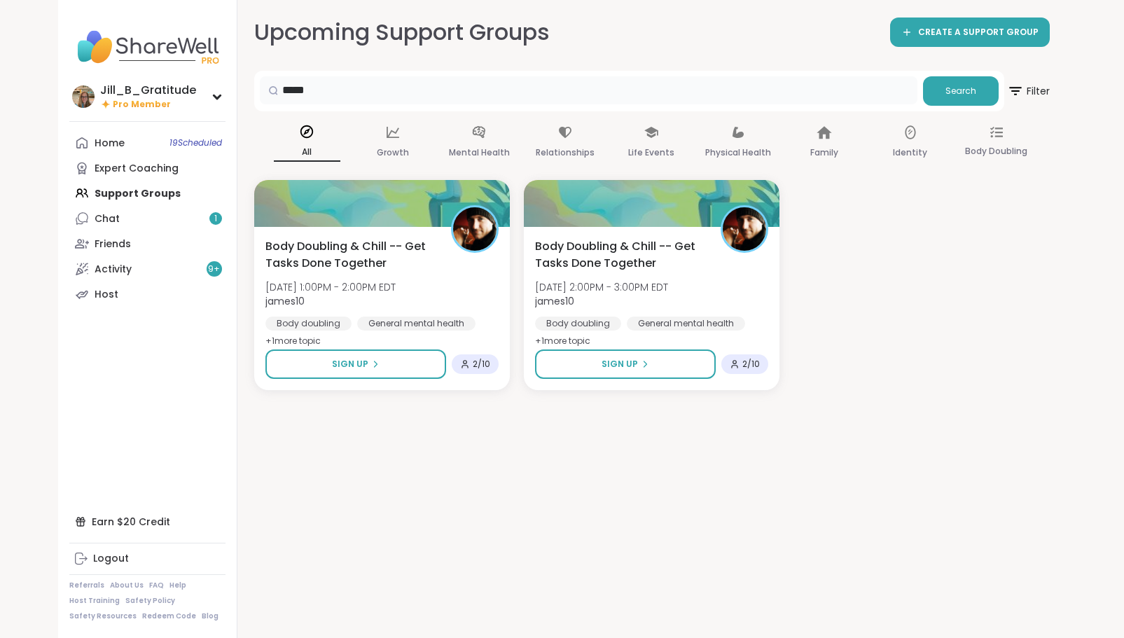
drag, startPoint x: 344, startPoint y: 90, endPoint x: 251, endPoint y: 89, distance: 93.1
click at [251, 89] on div "Upcoming Support Groups CREATE A SUPPORT GROUP ***** Search Filter All Growth M…" at bounding box center [651, 319] width 829 height 638
click at [139, 216] on link "Chat 1" at bounding box center [147, 218] width 156 height 25
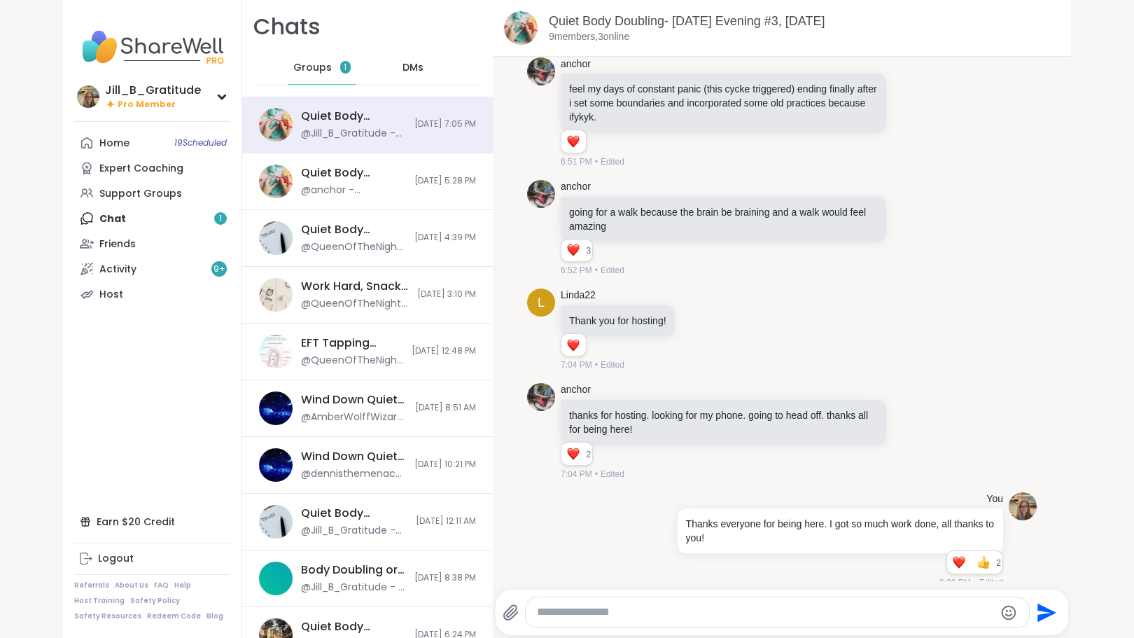
scroll to position [4175, 0]
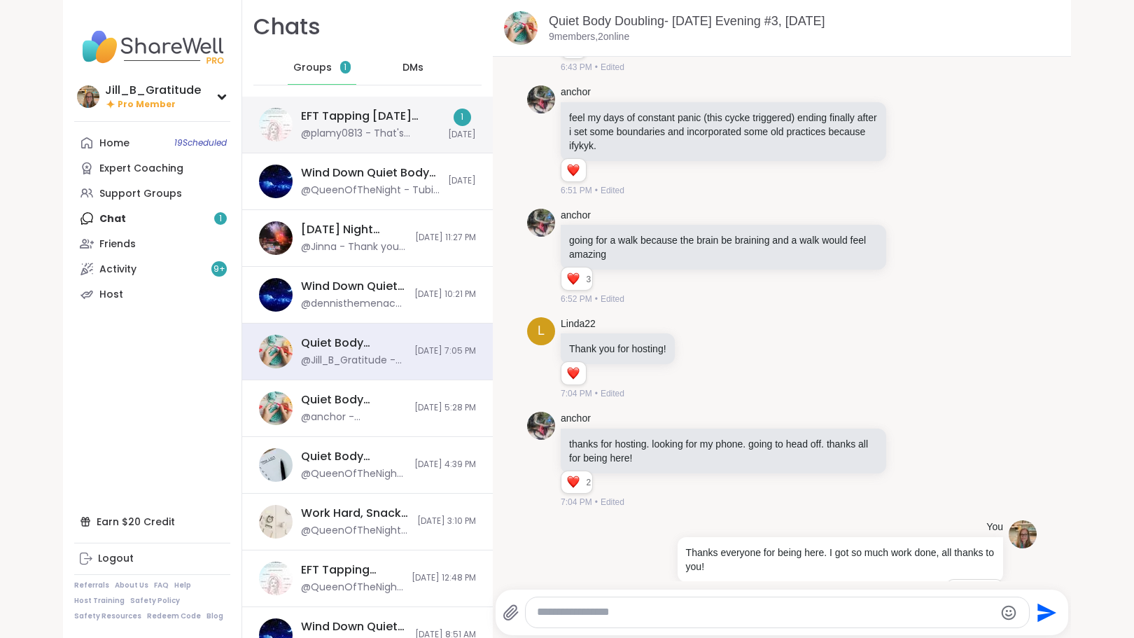
click at [330, 126] on div "EFT Tapping Sunday Practice, Oct 12 @plamy0813 - That's actually perfect for ho…" at bounding box center [370, 125] width 139 height 32
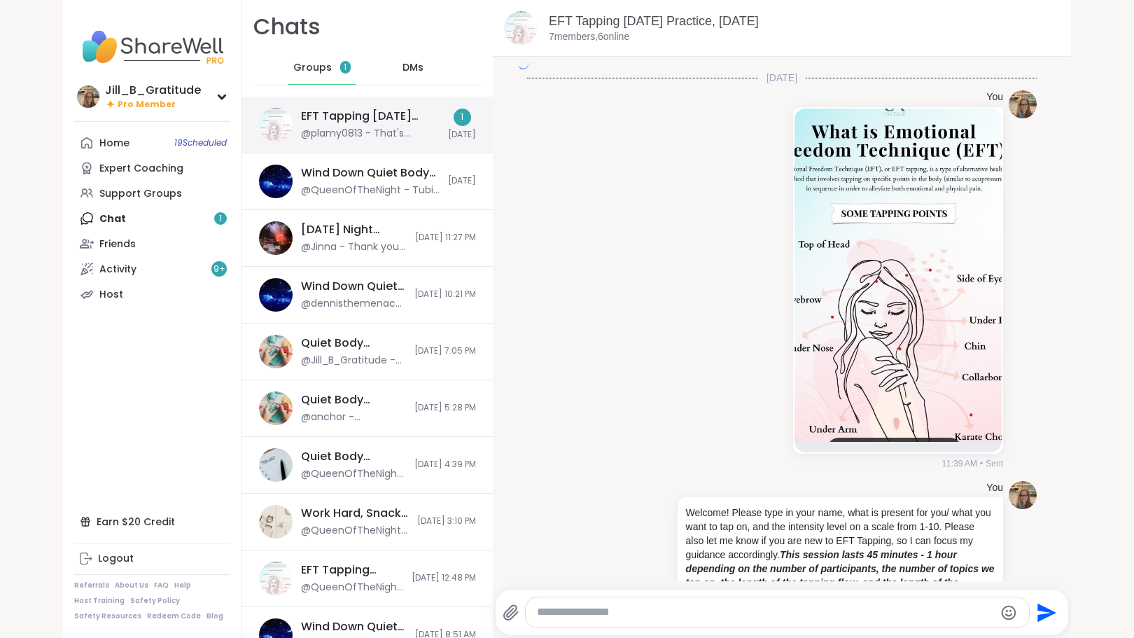
scroll to position [2359, 0]
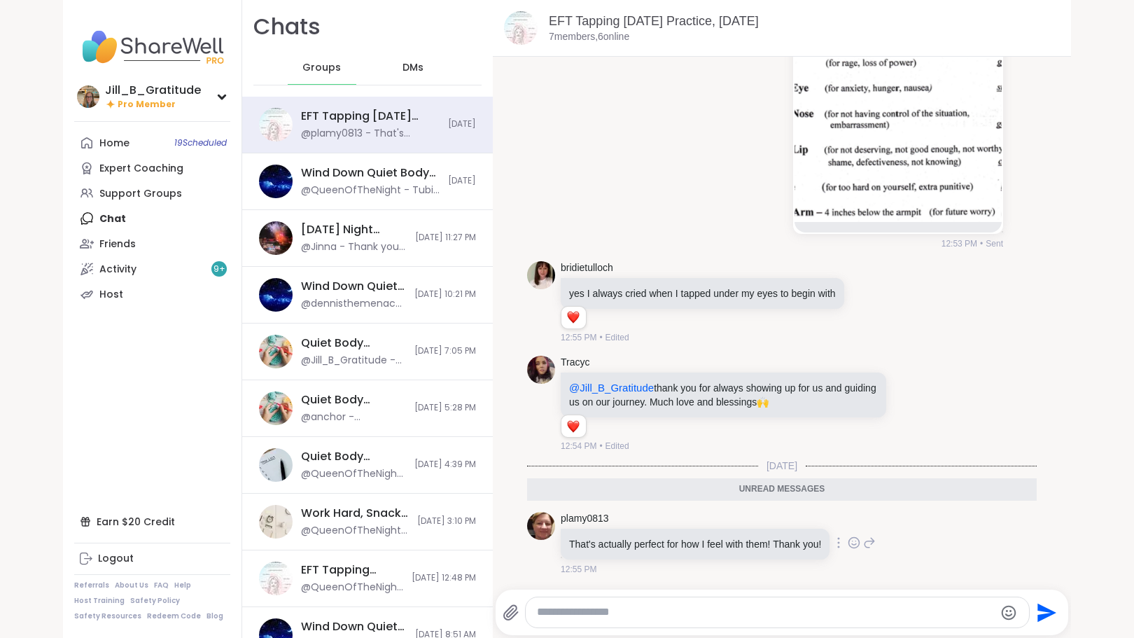
click at [849, 540] on icon at bounding box center [854, 543] width 13 height 14
click at [737, 519] on div "Select Reaction: Heart" at bounding box center [743, 520] width 13 height 13
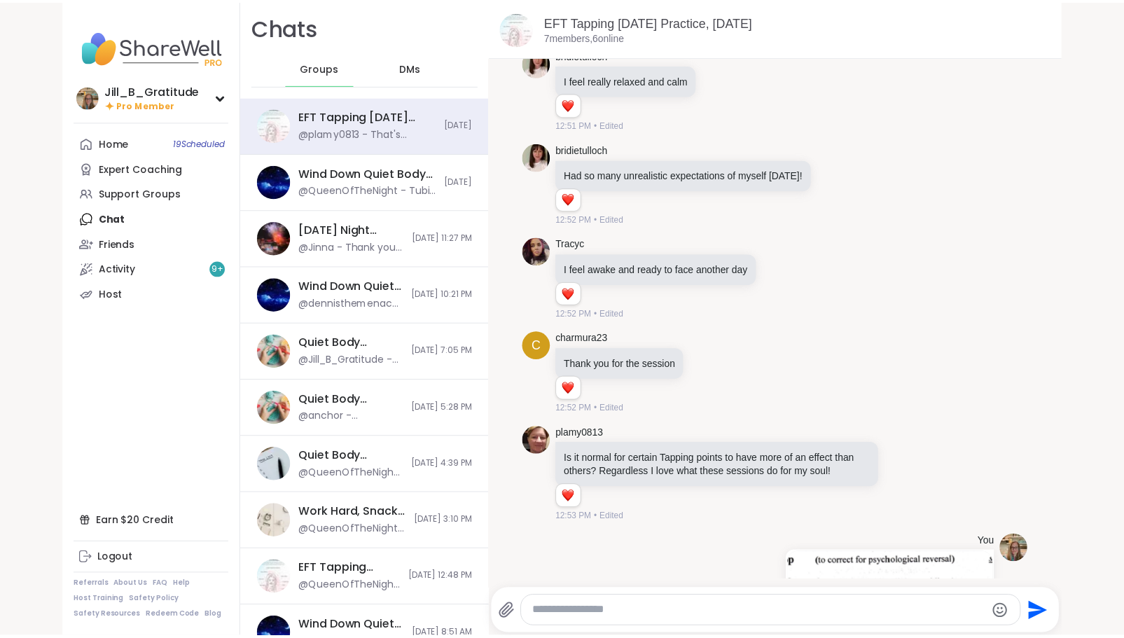
scroll to position [2378, 0]
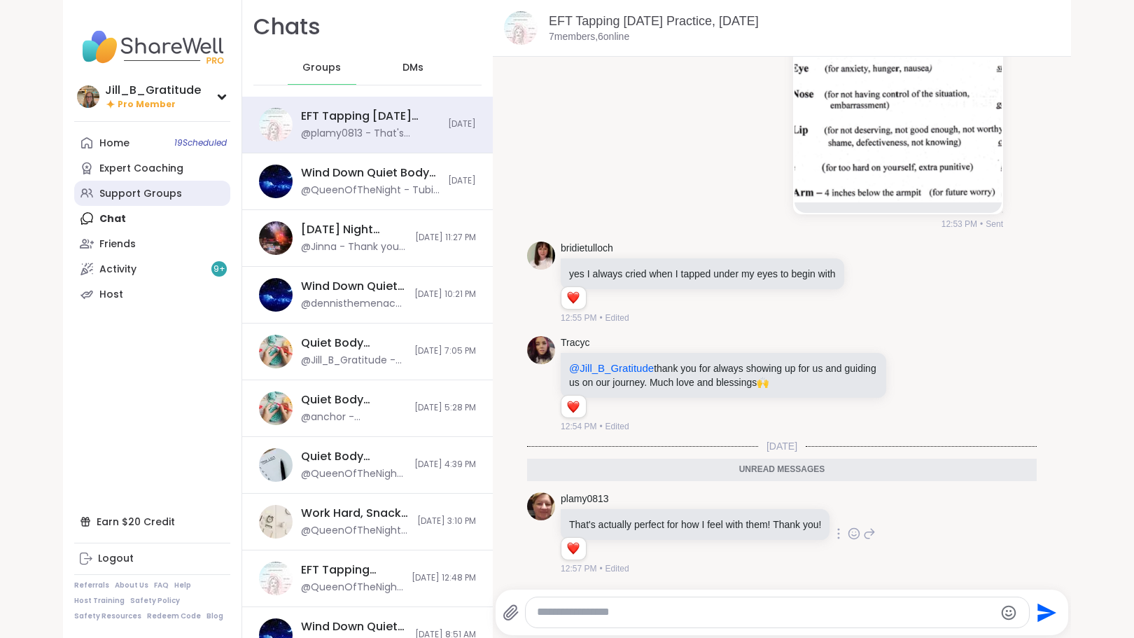
click at [176, 192] on link "Support Groups" at bounding box center [152, 193] width 156 height 25
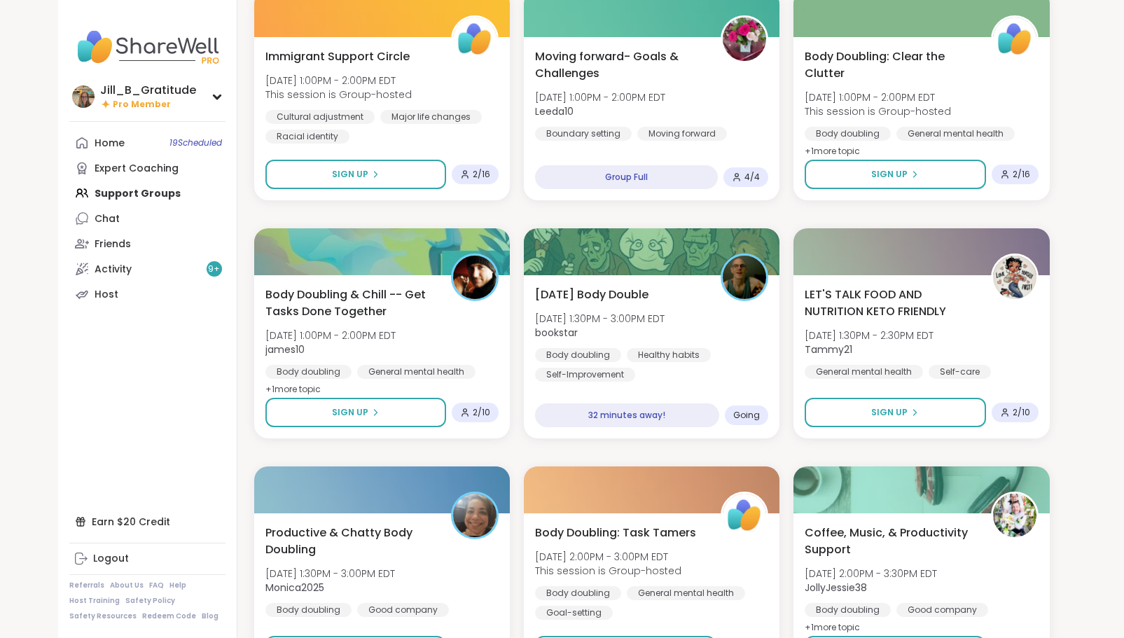
scroll to position [690, 0]
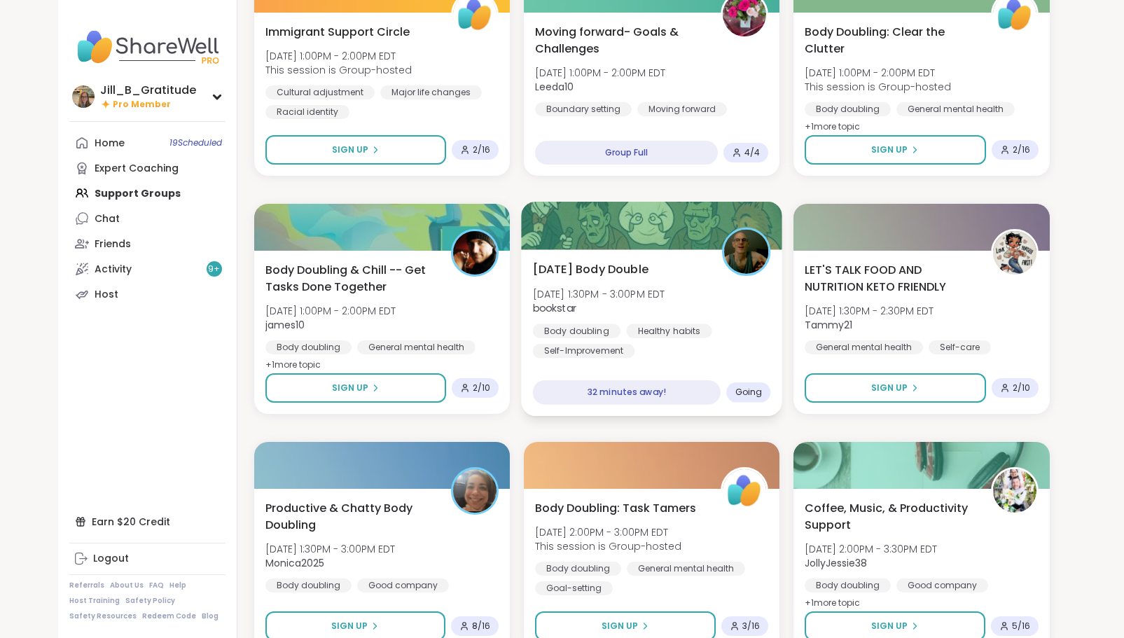
click at [641, 309] on span "bookstar" at bounding box center [598, 308] width 132 height 14
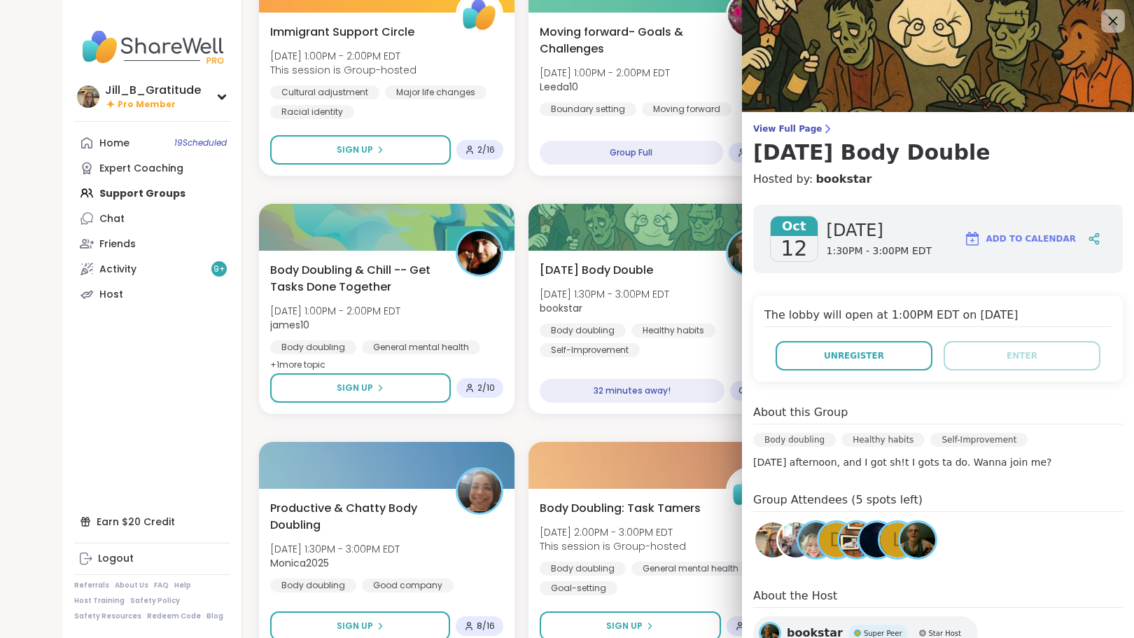
click at [1104, 20] on icon at bounding box center [1113, 21] width 18 height 18
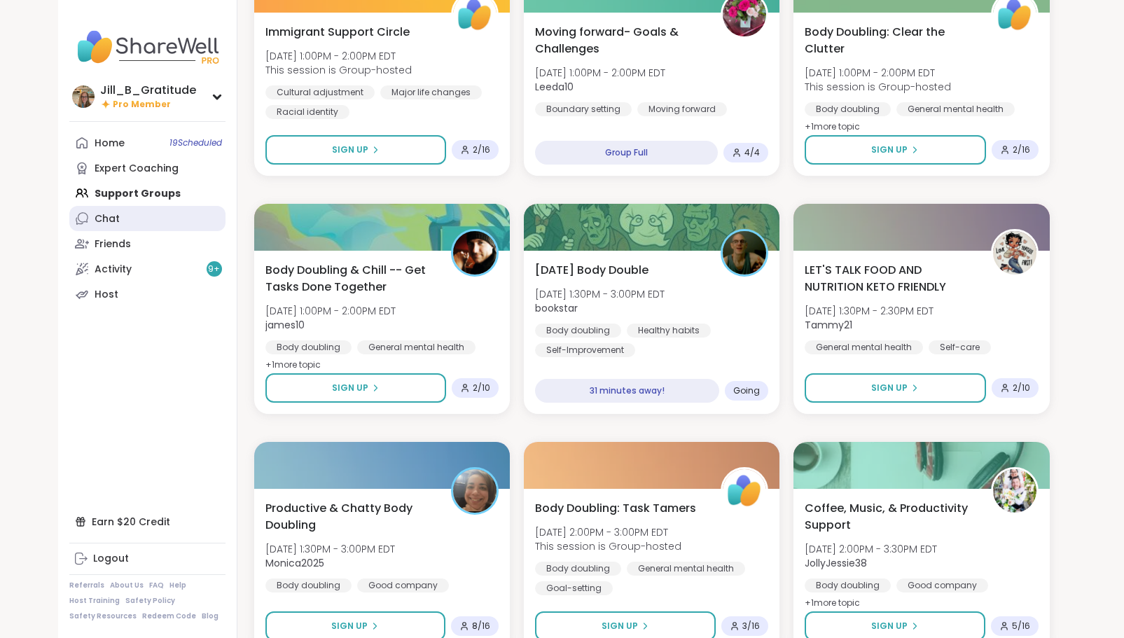
click at [172, 225] on link "Chat" at bounding box center [147, 218] width 156 height 25
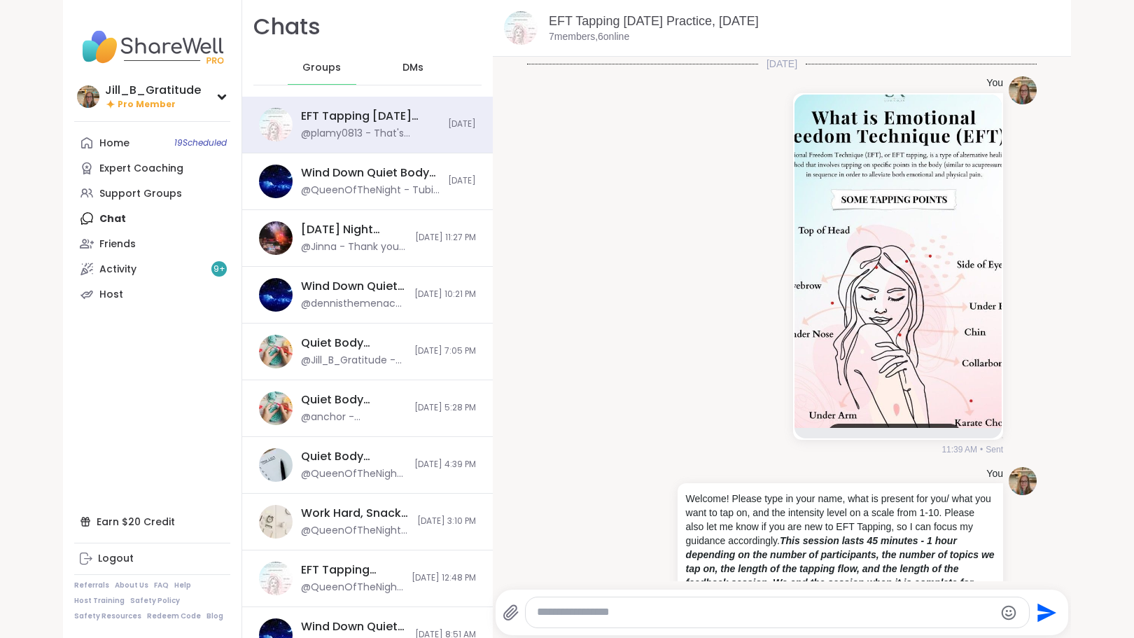
scroll to position [2331, 0]
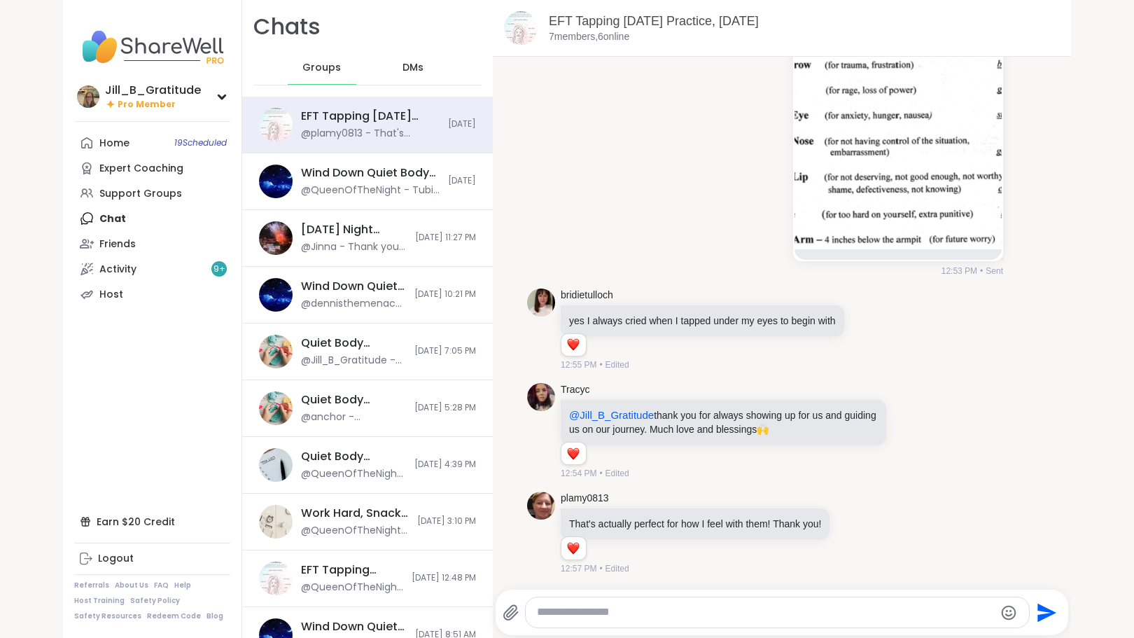
click at [403, 63] on span "DMs" at bounding box center [413, 68] width 21 height 14
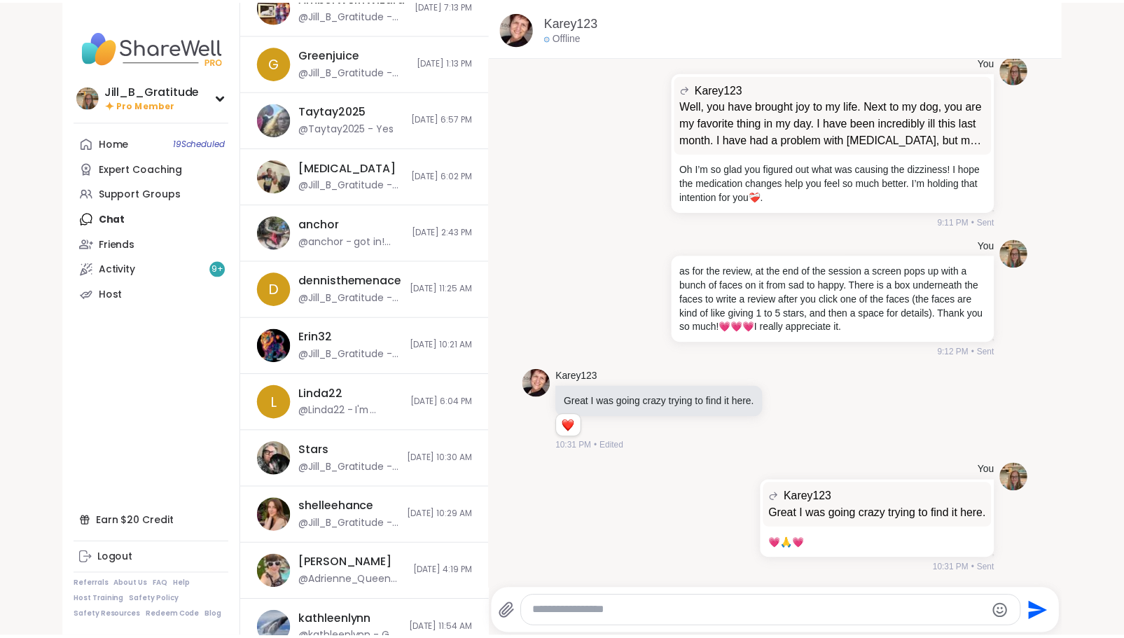
scroll to position [474, 0]
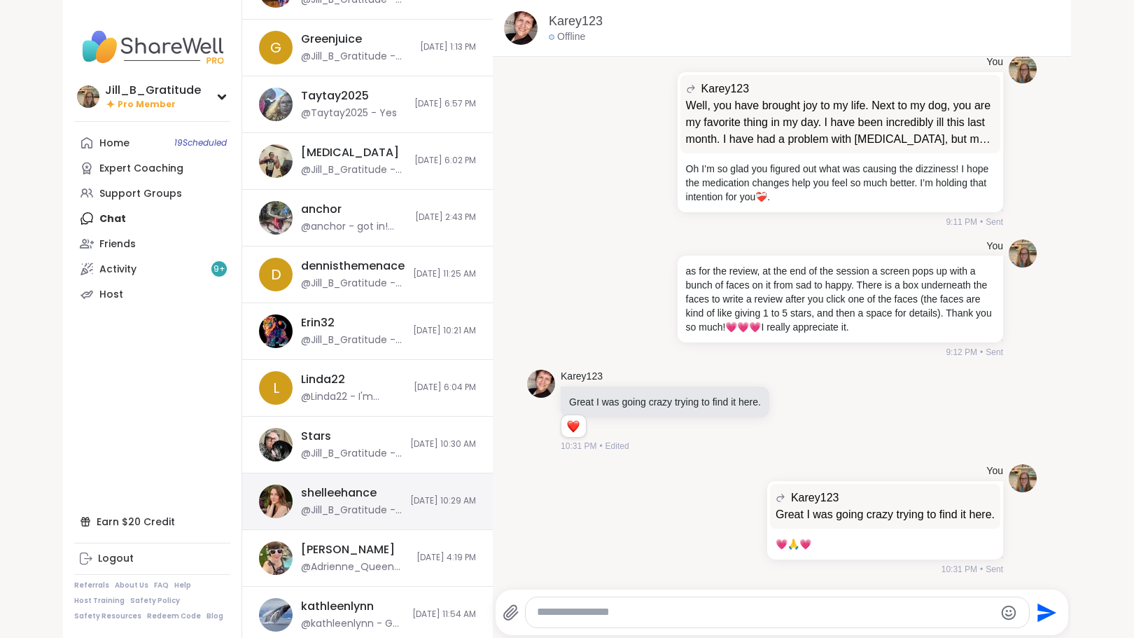
click at [369, 522] on div "shelleehance @Jill_B_Gratitude - Hey, here’s my number if you ever need it… coo…" at bounding box center [367, 501] width 251 height 57
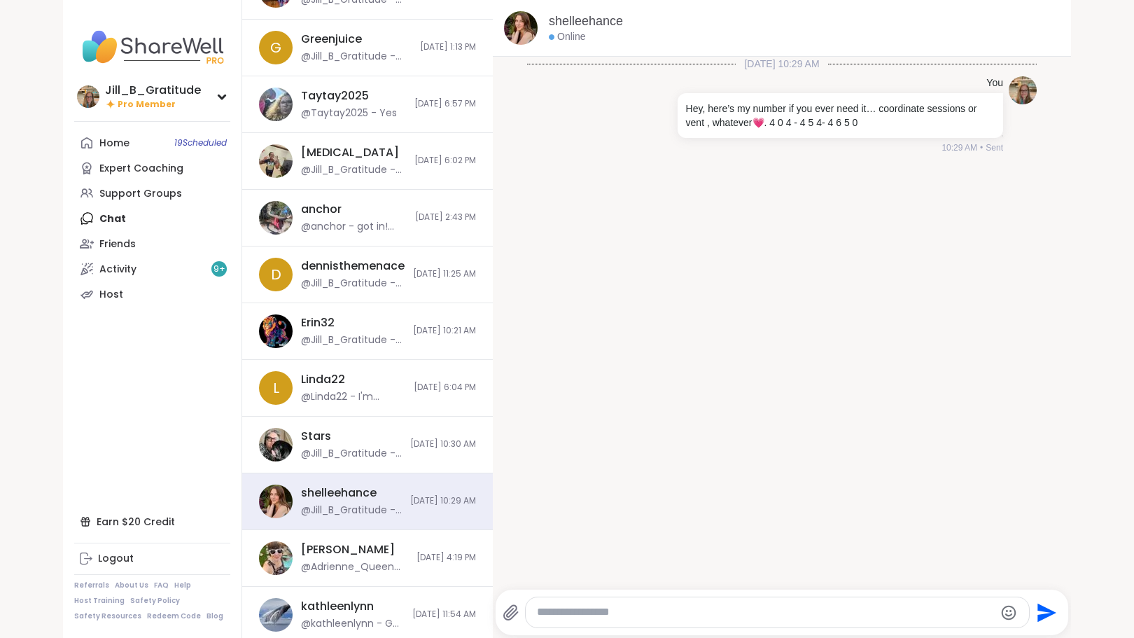
click at [657, 611] on textarea "Type your message" at bounding box center [765, 612] width 457 height 15
type textarea "*"
click at [158, 145] on link "Home 19 Scheduled" at bounding box center [152, 142] width 156 height 25
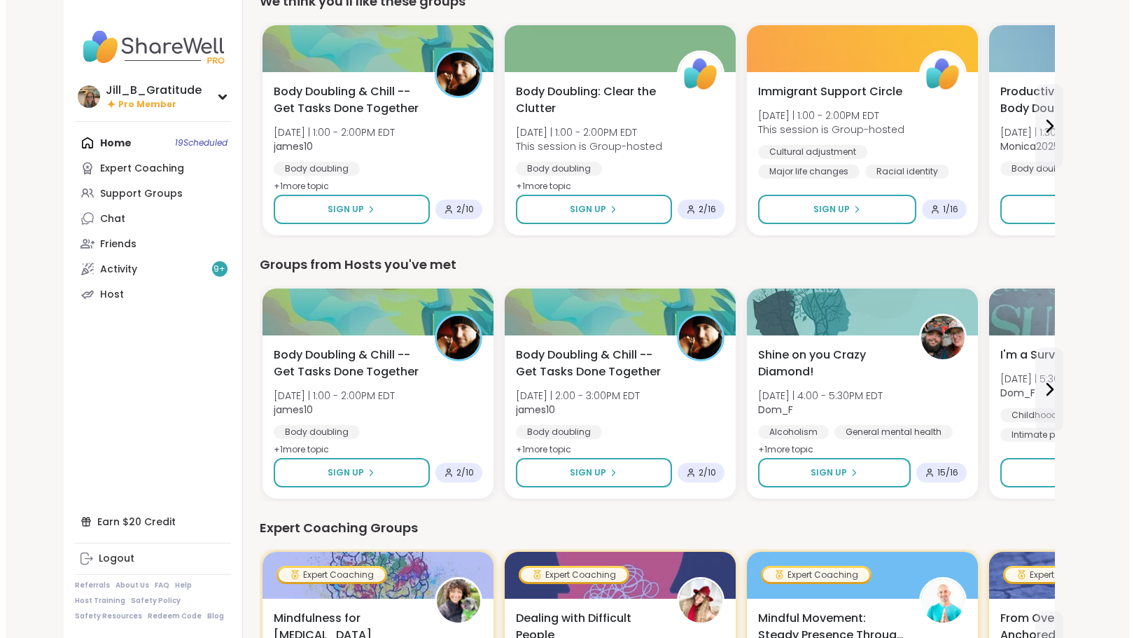
scroll to position [31, 0]
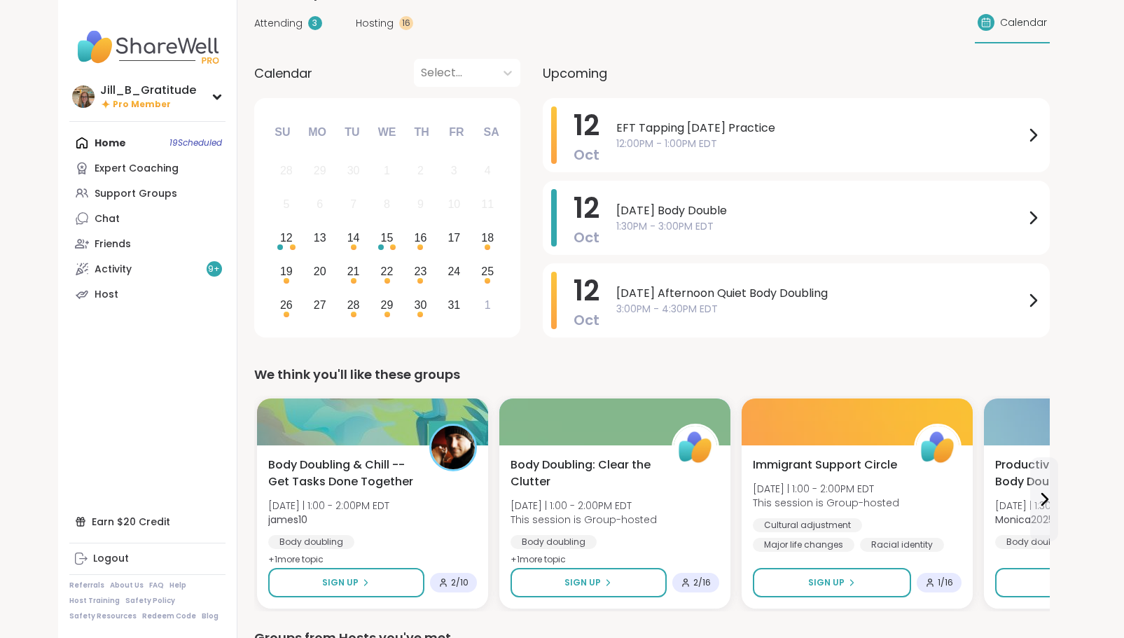
click at [377, 18] on span "Hosting" at bounding box center [375, 23] width 38 height 15
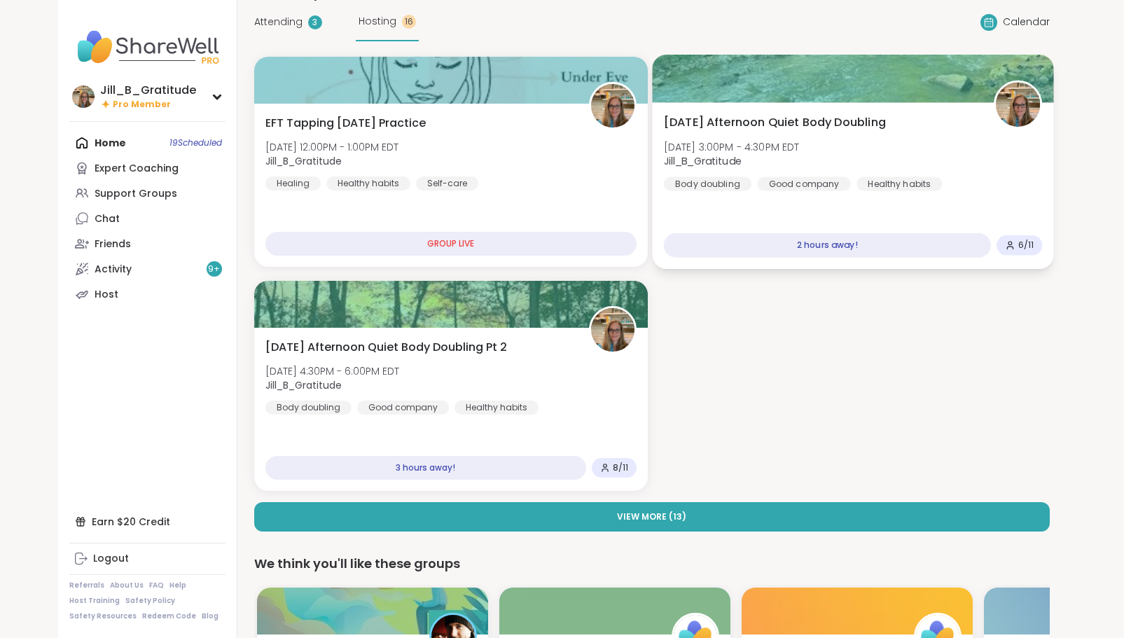
click at [844, 159] on div "Sunday Afternoon Quiet Body Doubling Sun, Oct 12 | 3:00PM - 4:30PM EDT Jill_B_G…" at bounding box center [852, 152] width 379 height 77
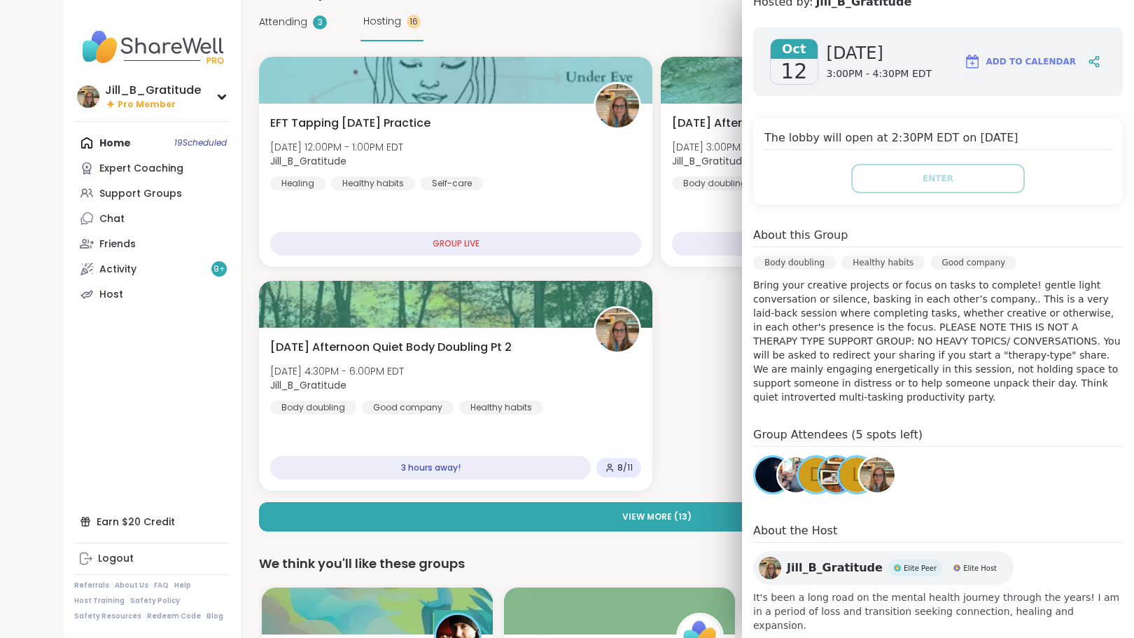
scroll to position [0, 0]
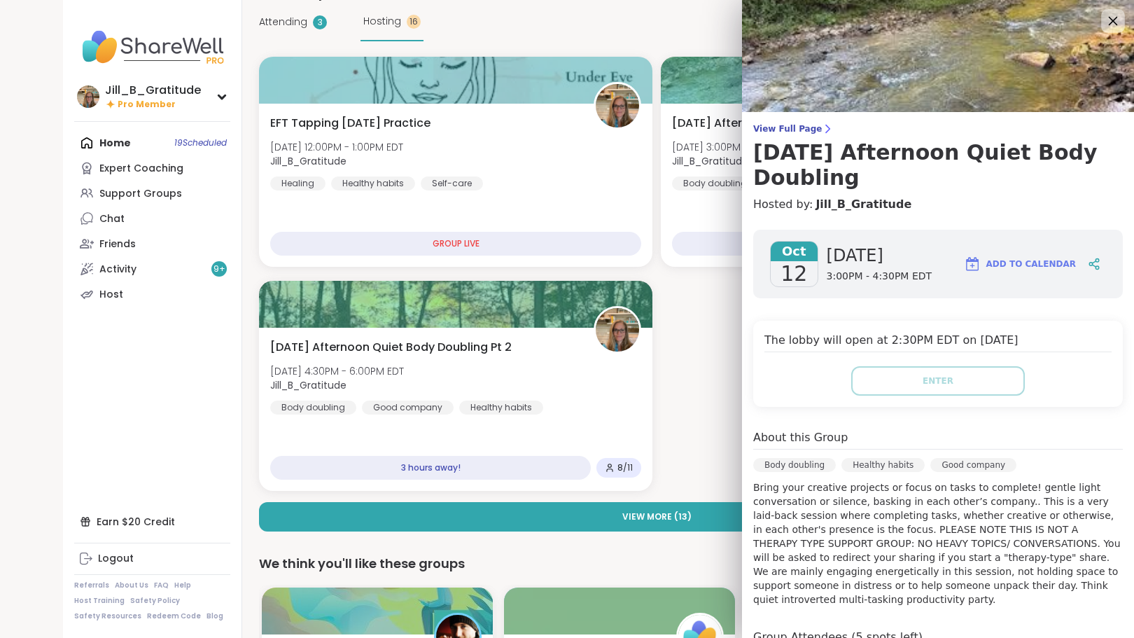
click at [1104, 18] on icon at bounding box center [1113, 21] width 18 height 18
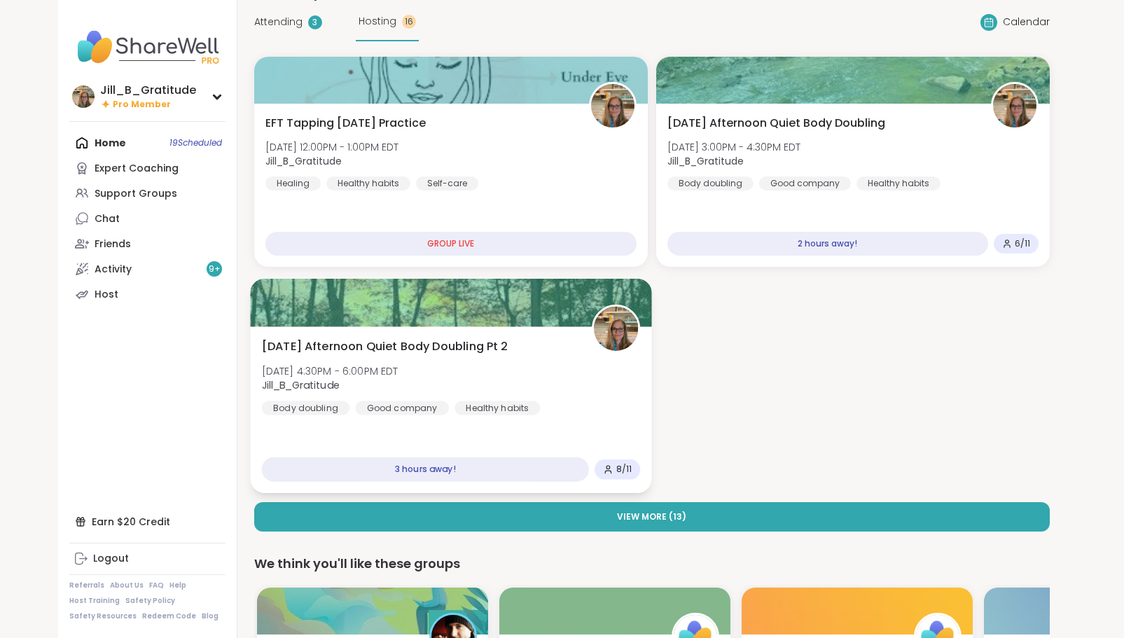
click at [564, 351] on div "Sunday Afternoon Quiet Body Doubling Pt 2 Sun, Oct 12 | 4:30PM - 6:00PM EDT Jil…" at bounding box center [450, 376] width 379 height 77
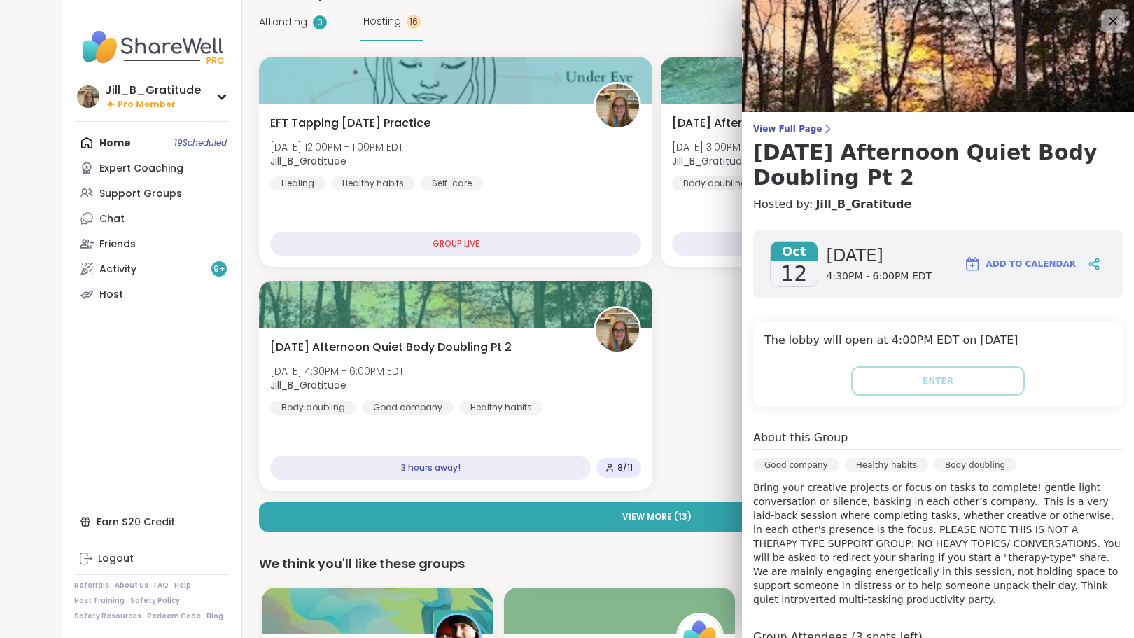
click at [1104, 15] on icon at bounding box center [1113, 21] width 18 height 18
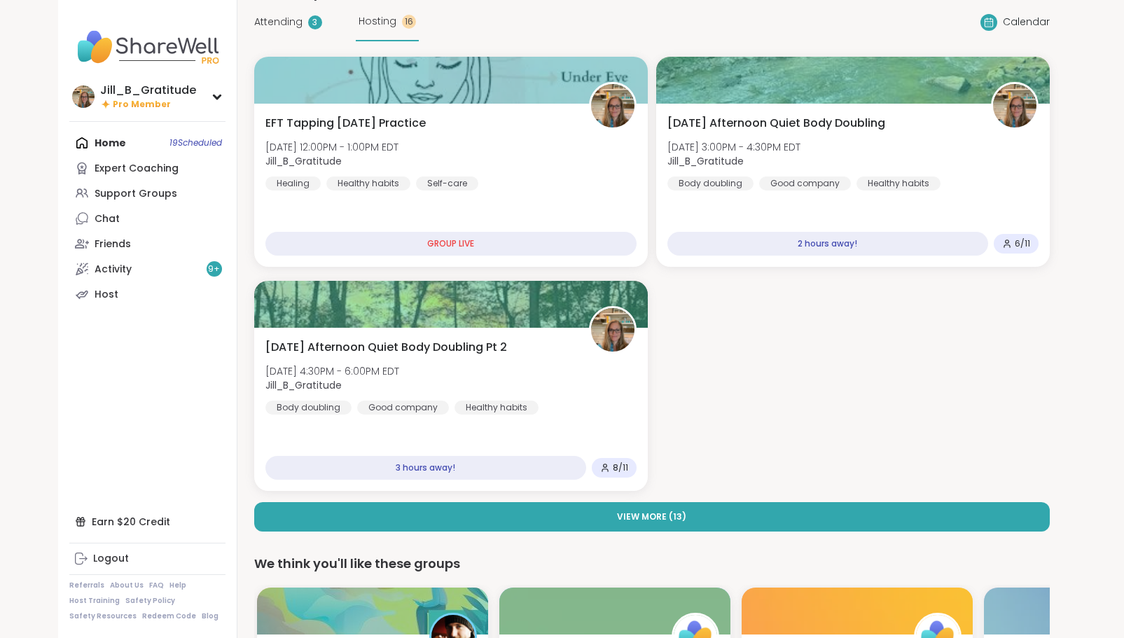
click at [127, 143] on div "Home 19 Scheduled Expert Coaching Support Groups Chat Friends Activity 9 + Host" at bounding box center [147, 218] width 156 height 176
click at [287, 19] on span "Attending" at bounding box center [278, 22] width 48 height 15
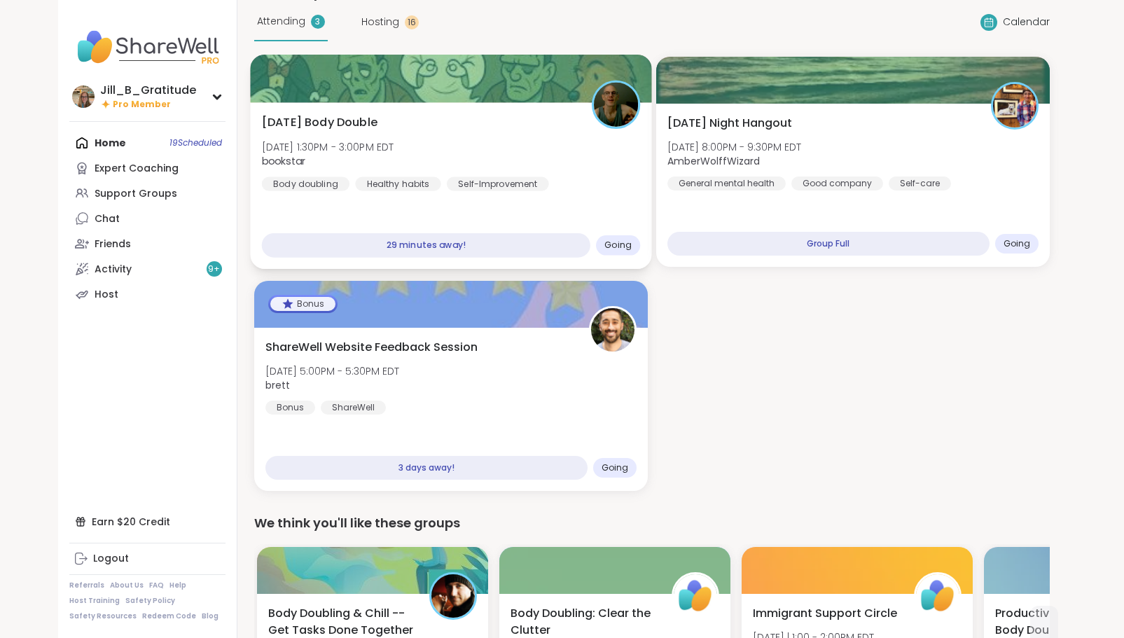
click at [575, 141] on div "Sunday Body Double Sun, Oct 12 | 1:30PM - 3:00PM EDT bookstar Body doubling Hea…" at bounding box center [450, 152] width 379 height 77
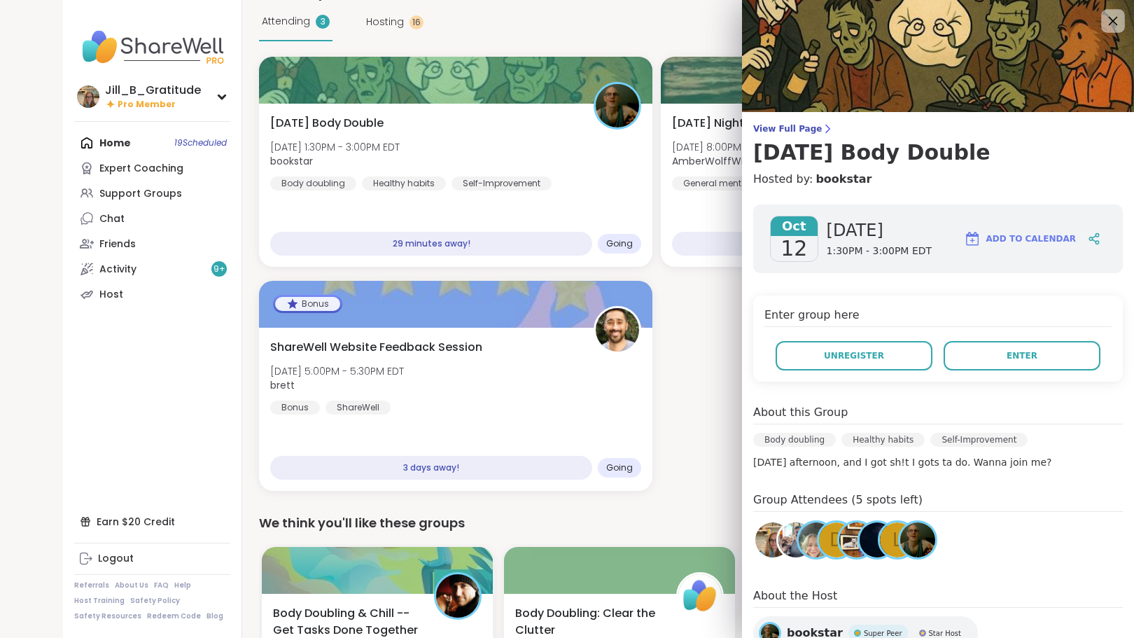
click at [1109, 20] on icon at bounding box center [1113, 21] width 9 height 9
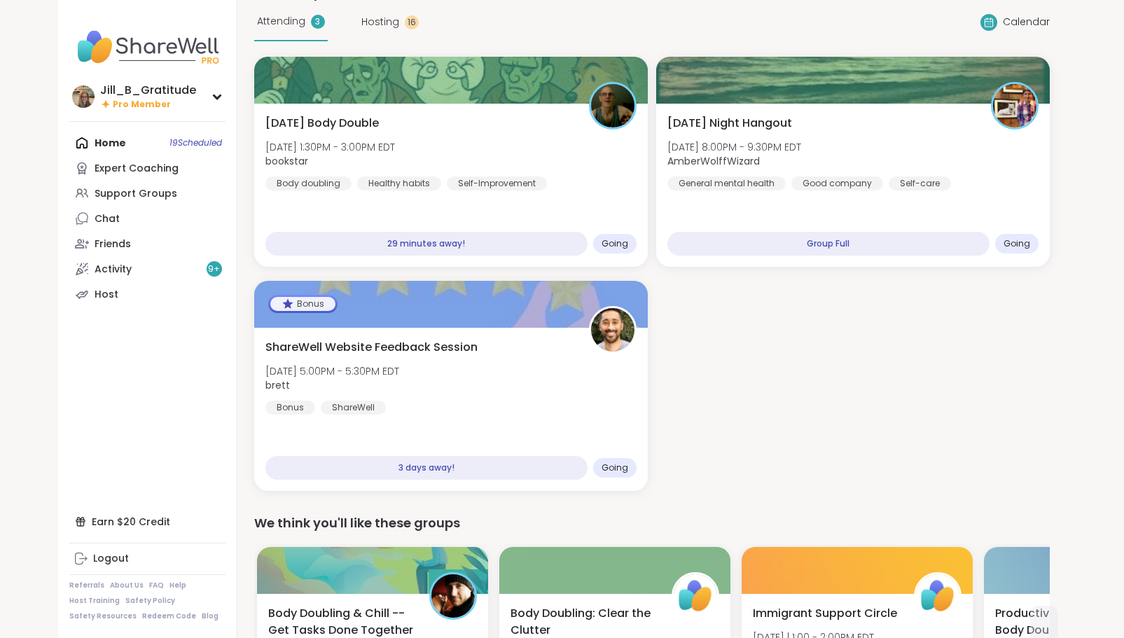
click at [153, 141] on div "Home 19 Scheduled Expert Coaching Support Groups Chat Friends Activity 9 + Host" at bounding box center [147, 218] width 156 height 176
click at [158, 192] on div "Support Groups" at bounding box center [136, 194] width 83 height 14
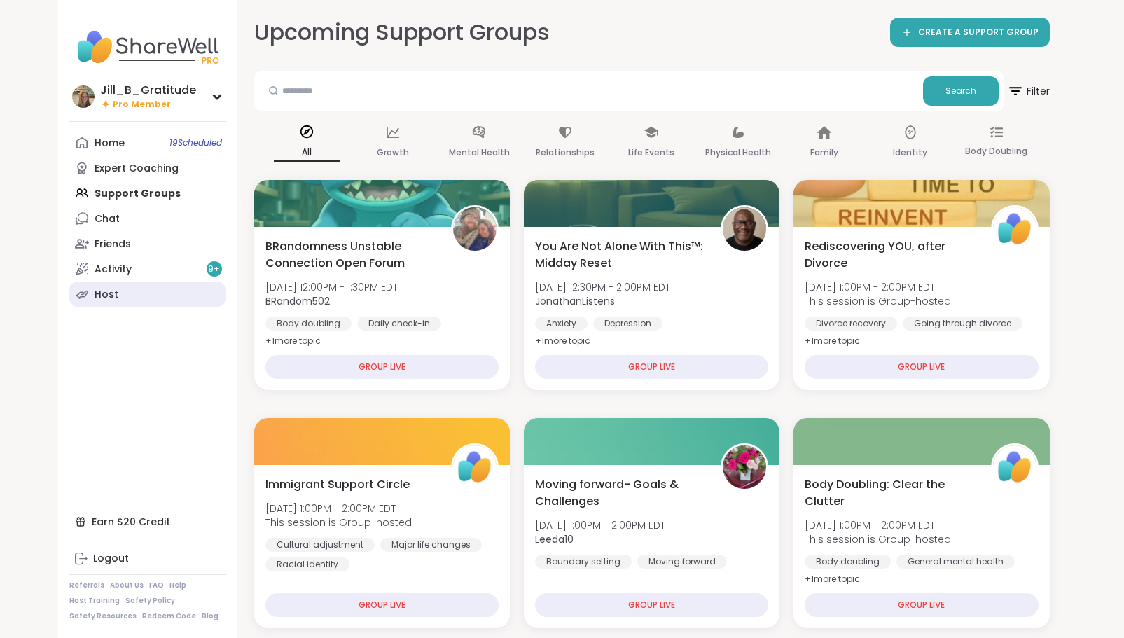
click at [133, 289] on link "Host" at bounding box center [147, 293] width 156 height 25
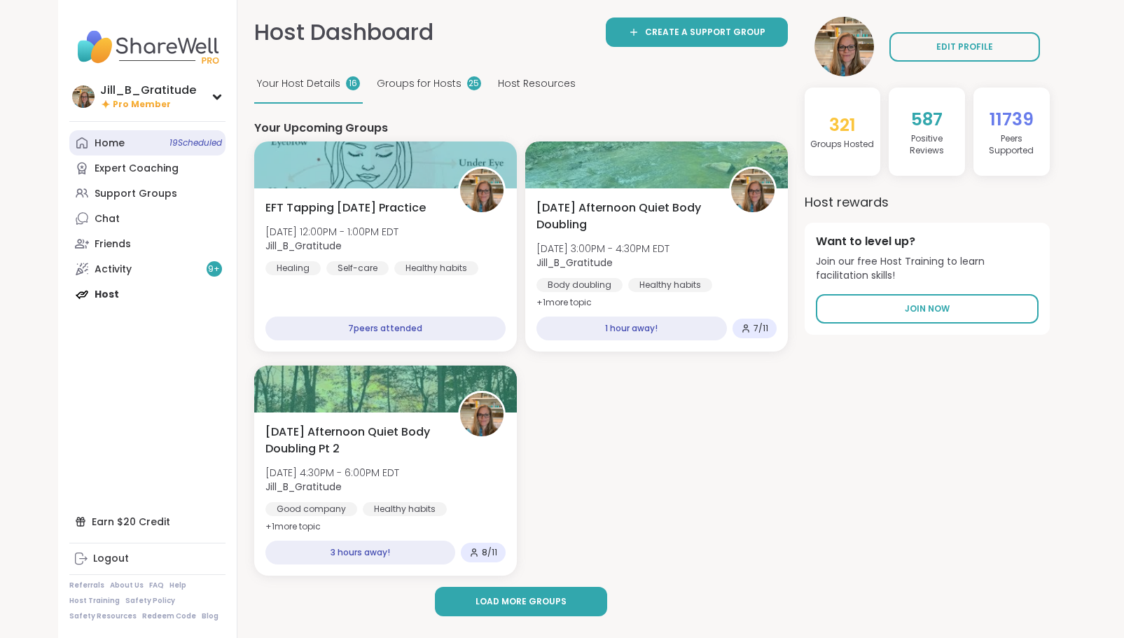
click at [201, 139] on span "19 Scheduled" at bounding box center [195, 142] width 53 height 11
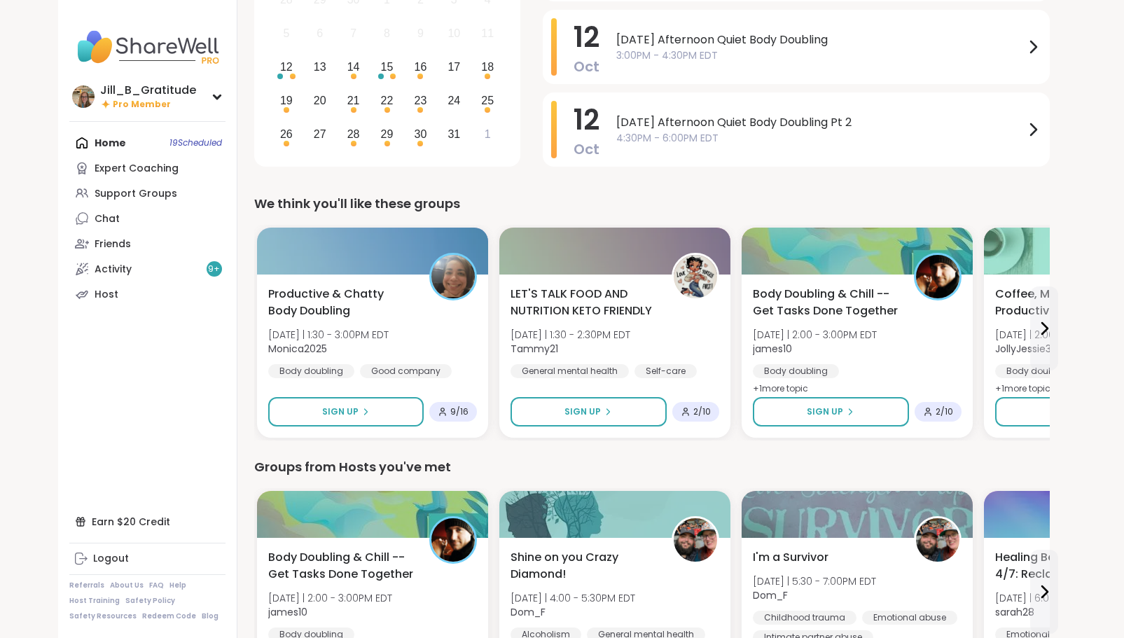
scroll to position [225, 0]
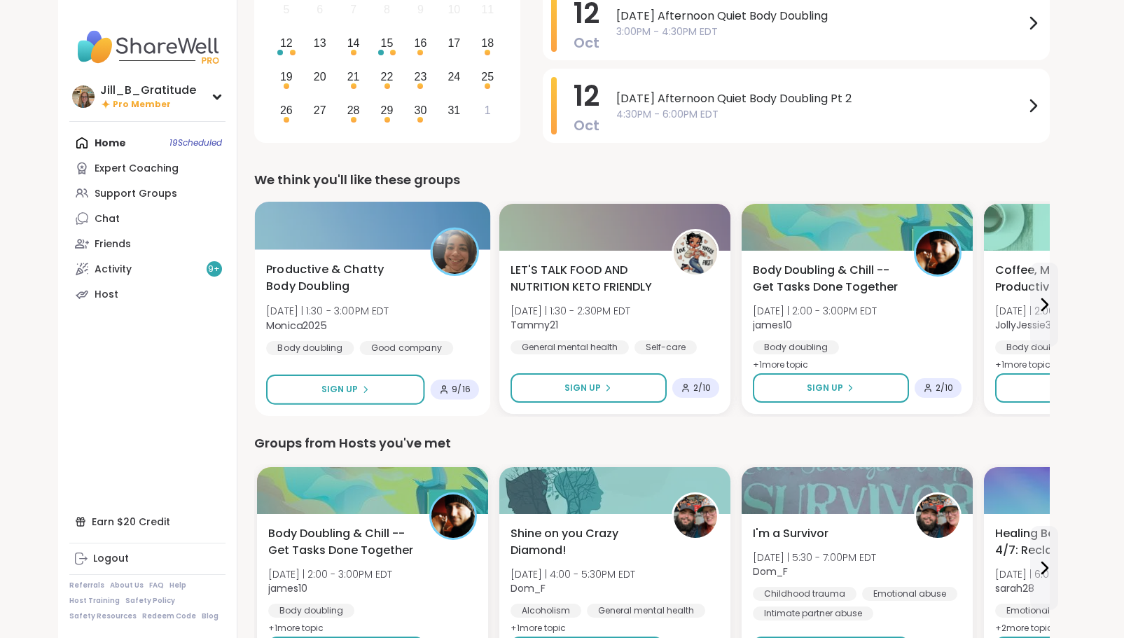
click at [425, 299] on div "Productive & Chatty Body Doubling Sun 10/12 | 1:30 - 3:00PM EDT Monica2025 Body…" at bounding box center [372, 308] width 213 height 95
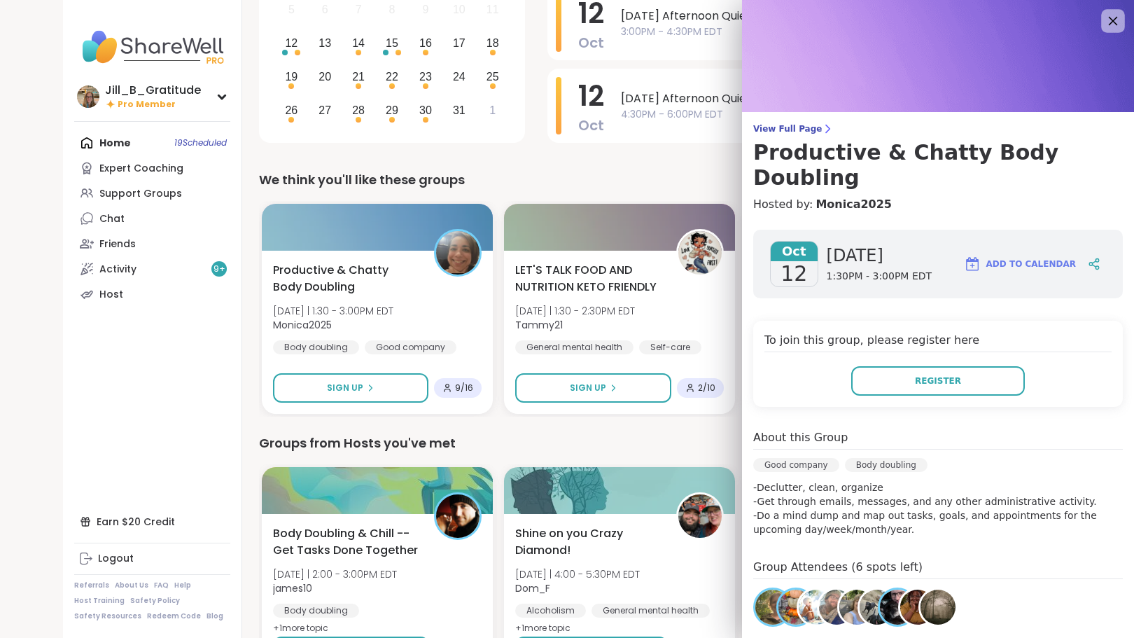
click at [1109, 21] on icon at bounding box center [1113, 21] width 9 height 9
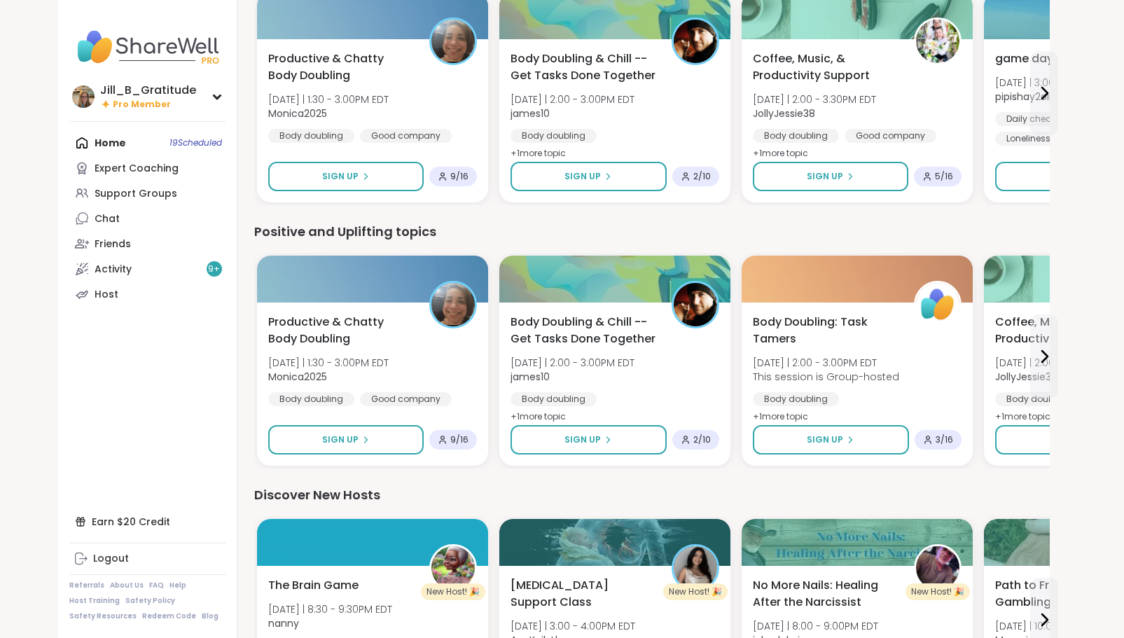
scroll to position [1203, 0]
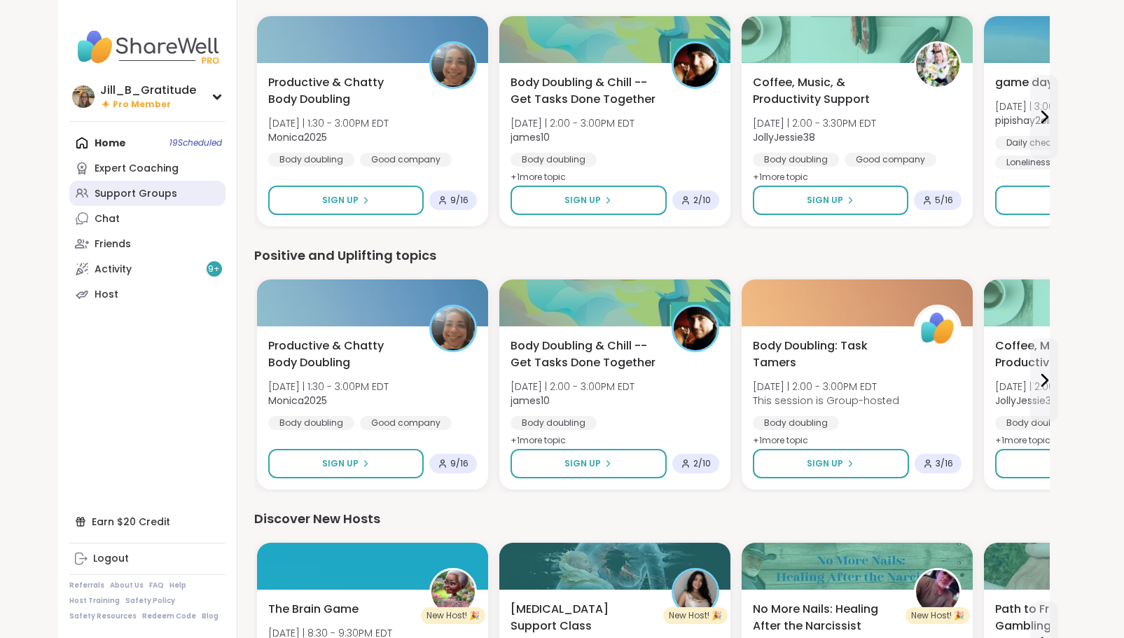
click at [173, 190] on link "Support Groups" at bounding box center [147, 193] width 156 height 25
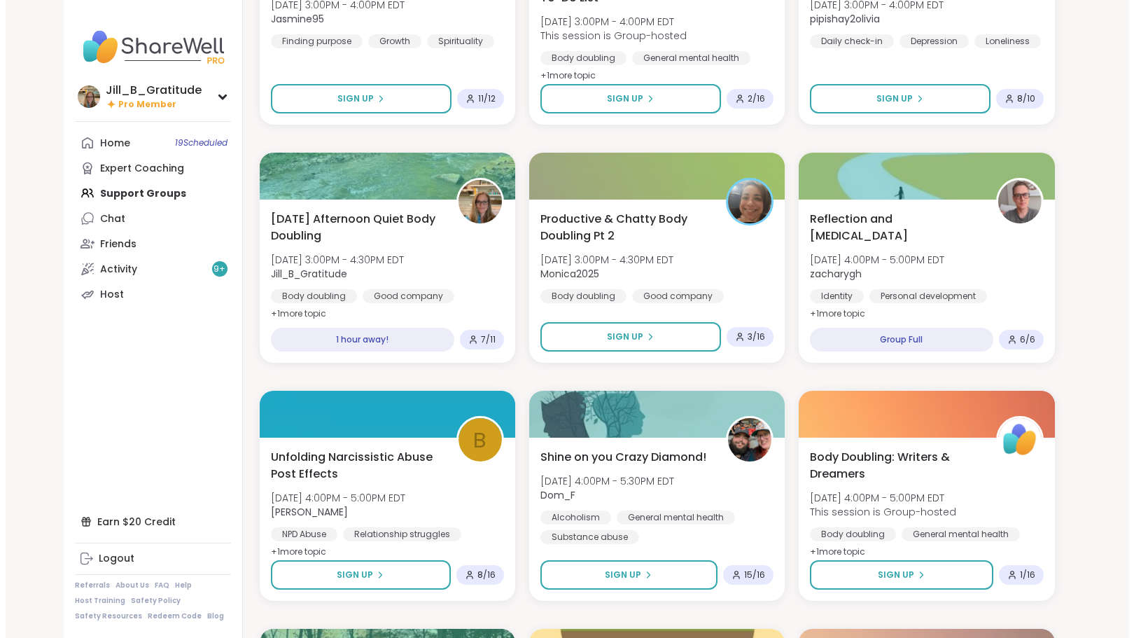
scroll to position [1200, 0]
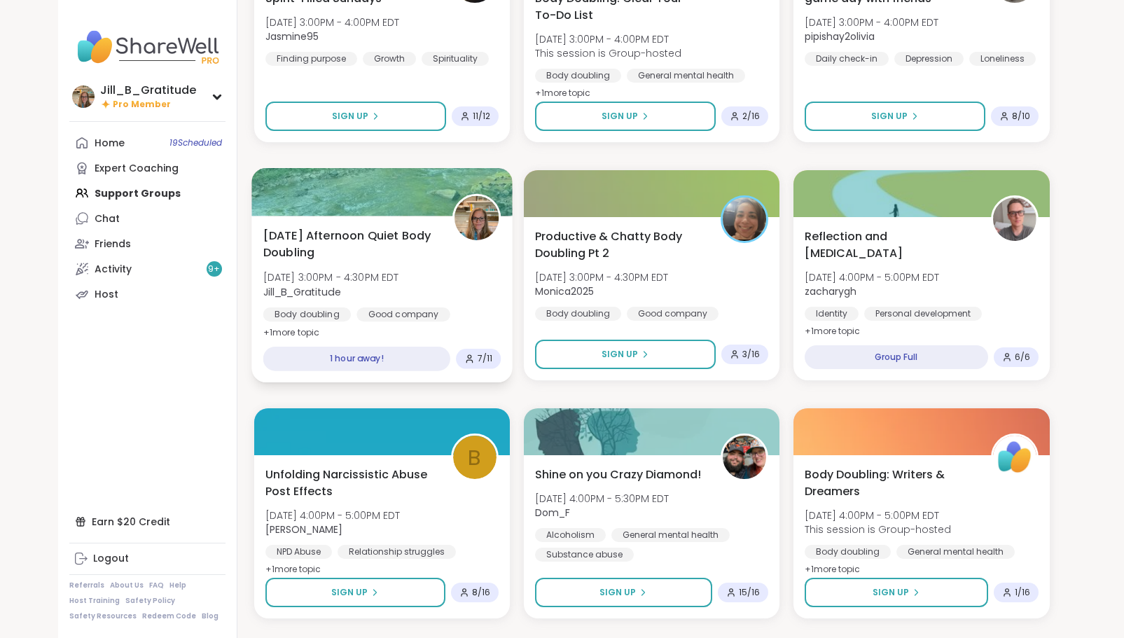
click at [405, 267] on div "Sunday Afternoon Quiet Body Doubling Sun, Oct 12 | 3:00PM - 4:30PM EDT Jill_B_G…" at bounding box center [382, 284] width 238 height 114
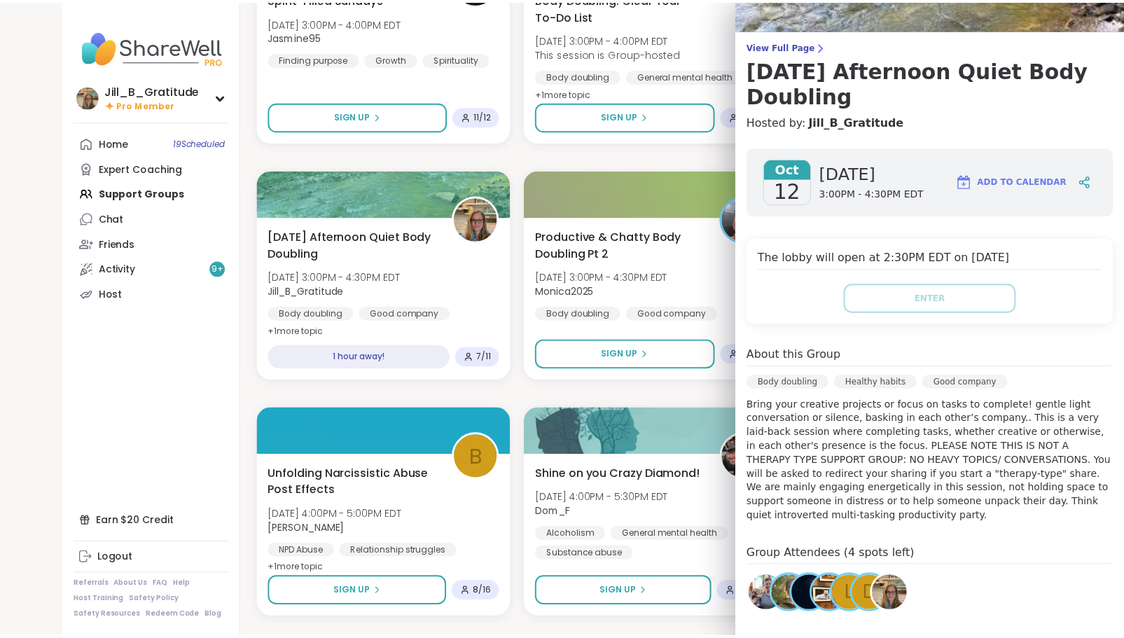
scroll to position [0, 0]
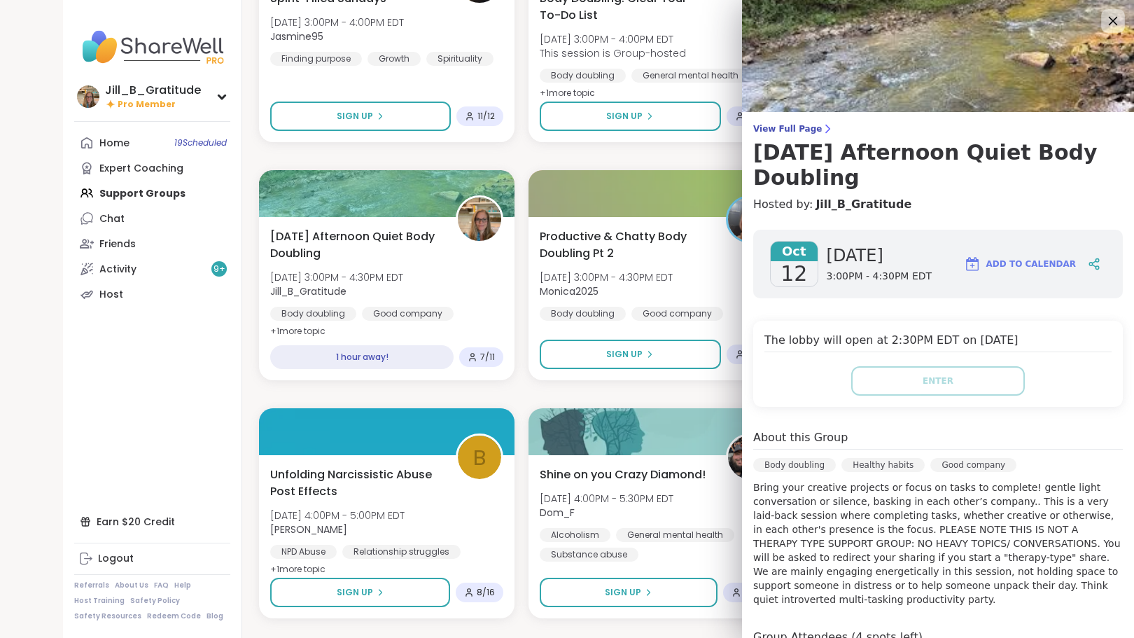
click at [1109, 21] on icon at bounding box center [1113, 21] width 9 height 9
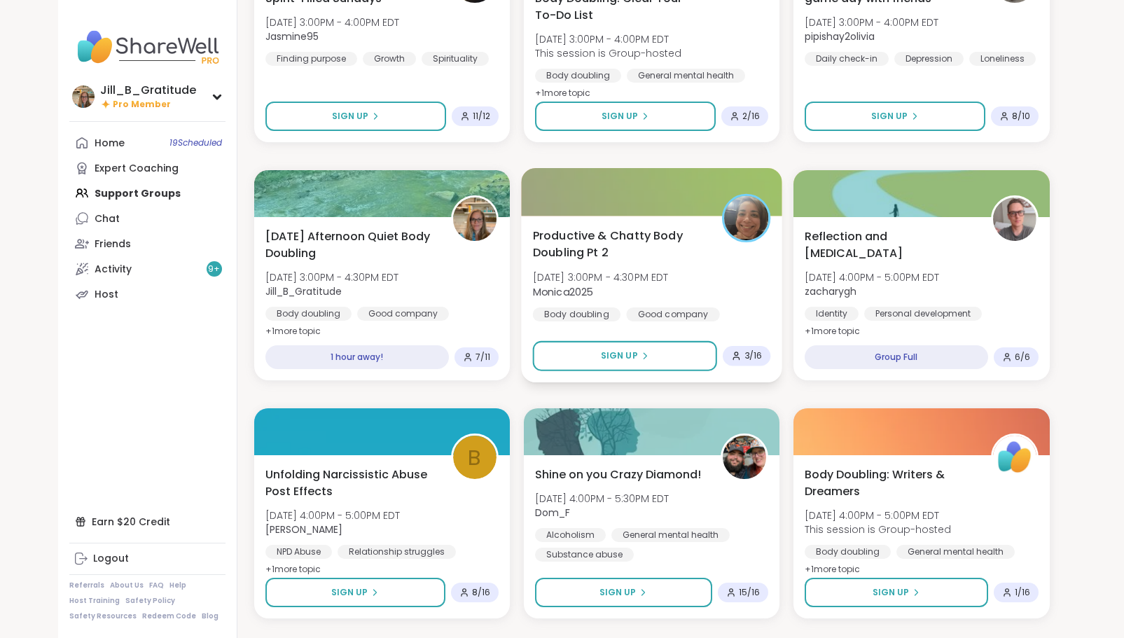
drag, startPoint x: 1122, startPoint y: 269, endPoint x: 676, endPoint y: 265, distance: 446.7
click at [676, 265] on div "Productive & Chatty Body Doubling Pt 2 Sun, Oct 12 | 3:00PM - 4:30PM EDT Monica…" at bounding box center [651, 274] width 238 height 95
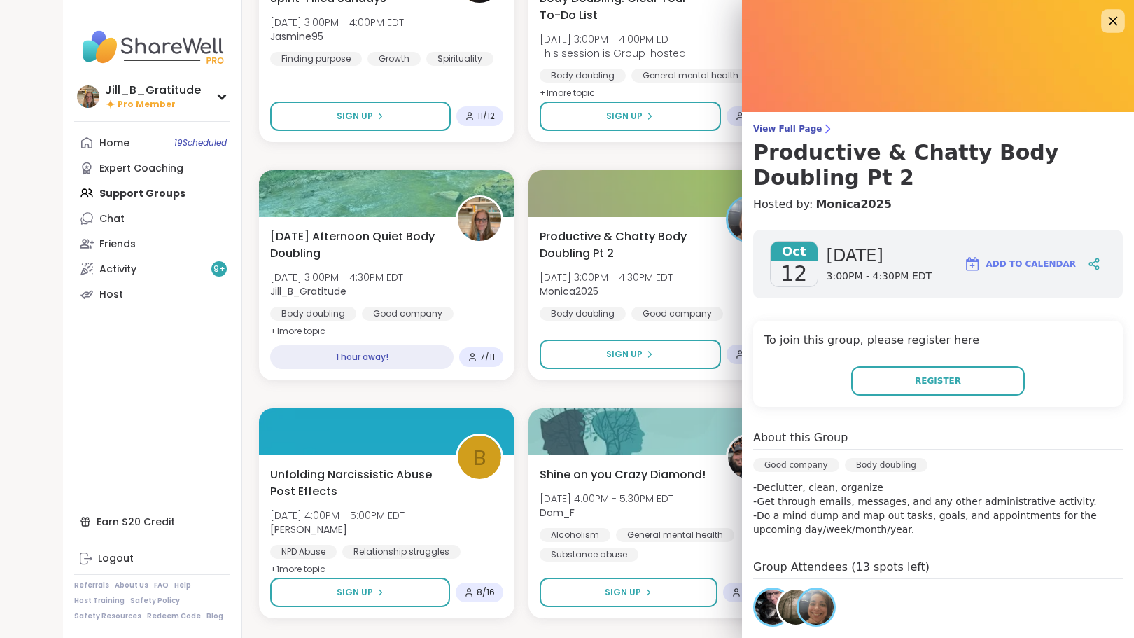
click at [1104, 16] on icon at bounding box center [1113, 21] width 18 height 18
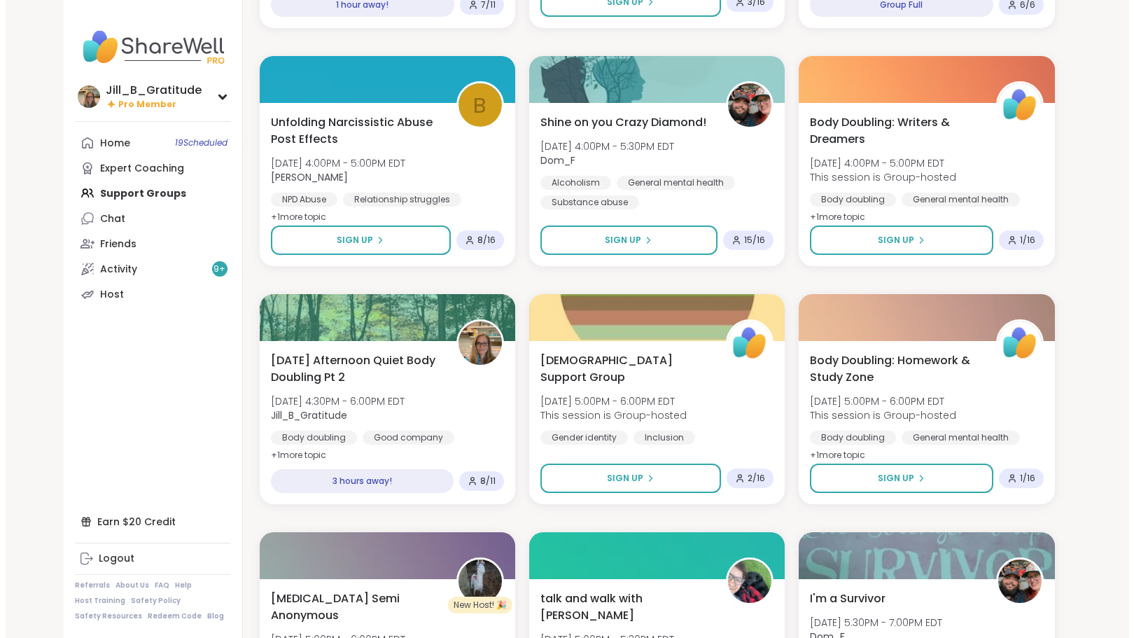
scroll to position [1589, 0]
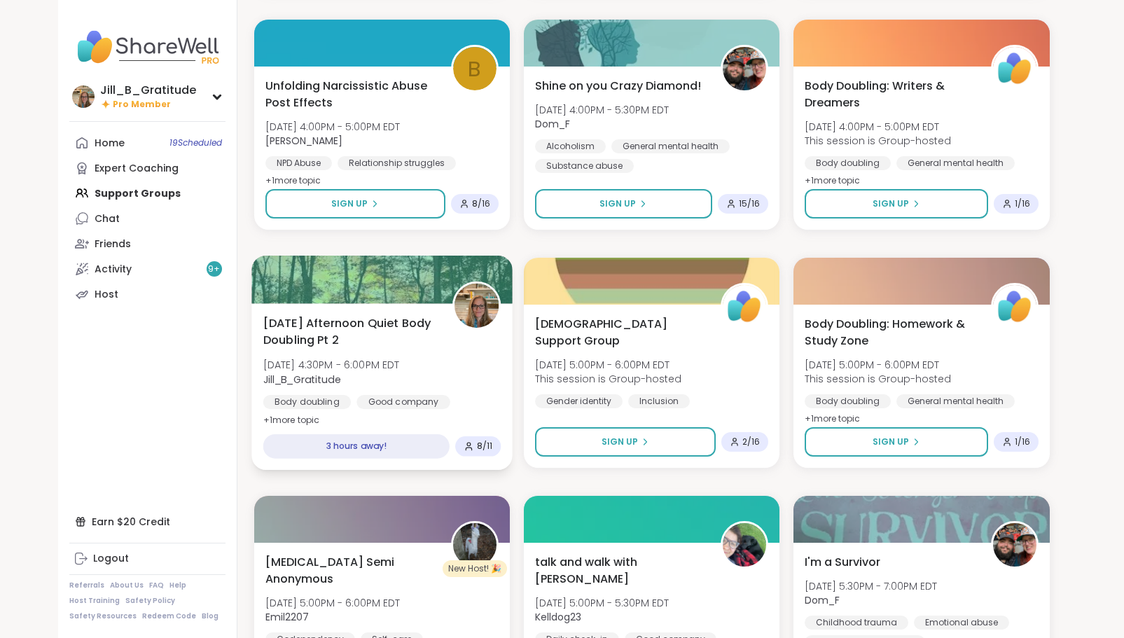
click at [389, 349] on span "Sunday Afternoon Quiet Body Doubling Pt 2" at bounding box center [350, 331] width 174 height 34
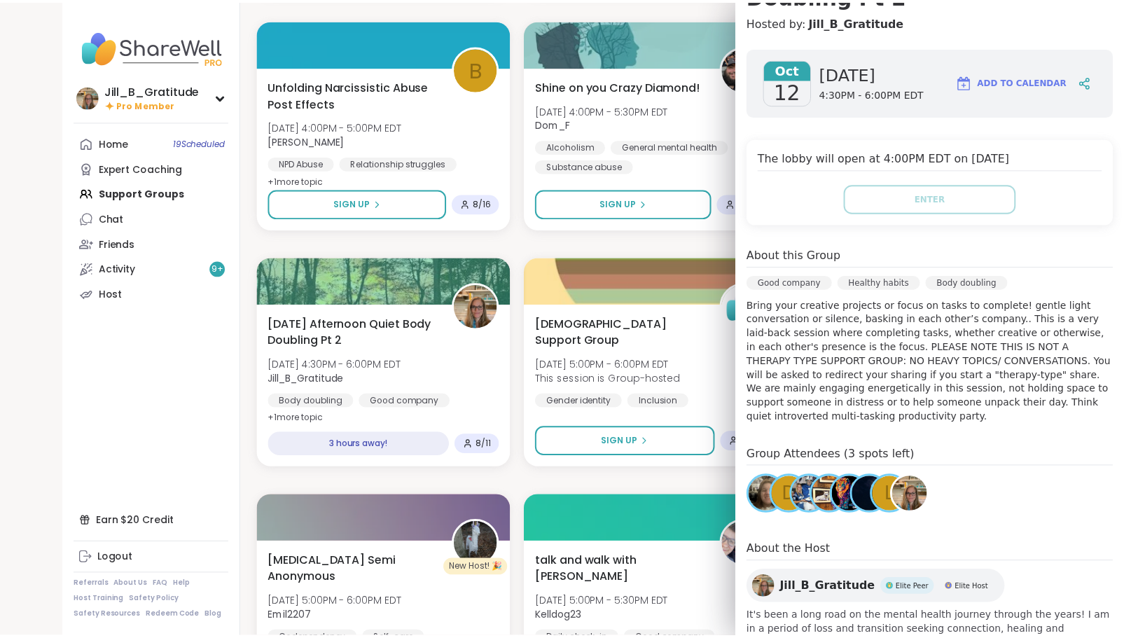
scroll to position [192, 0]
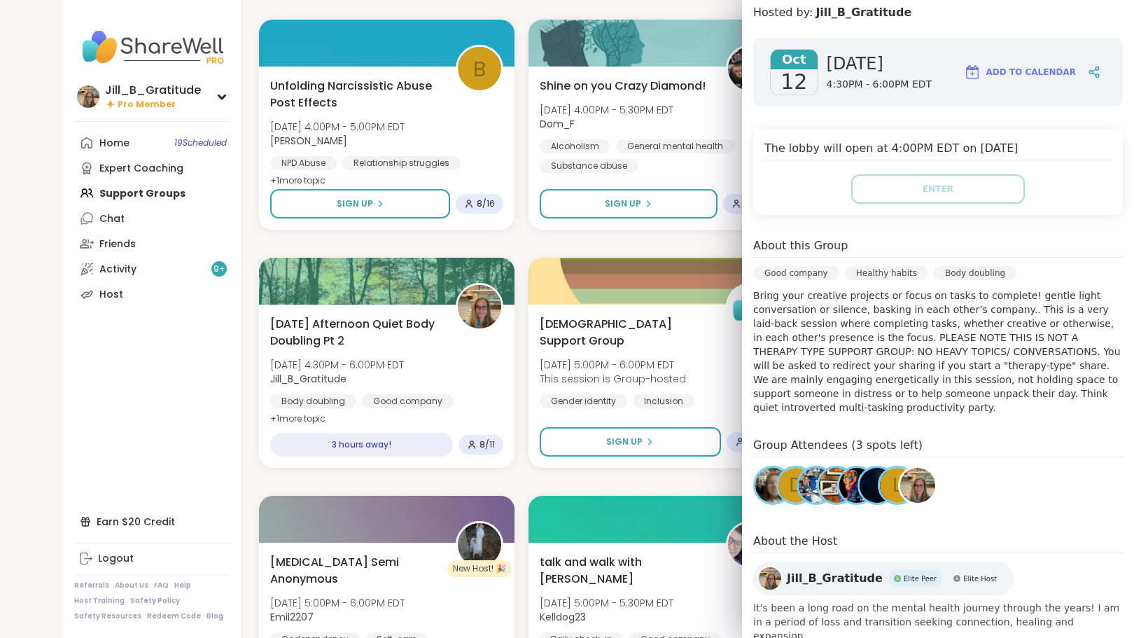
click at [839, 473] on img at bounding box center [856, 485] width 35 height 35
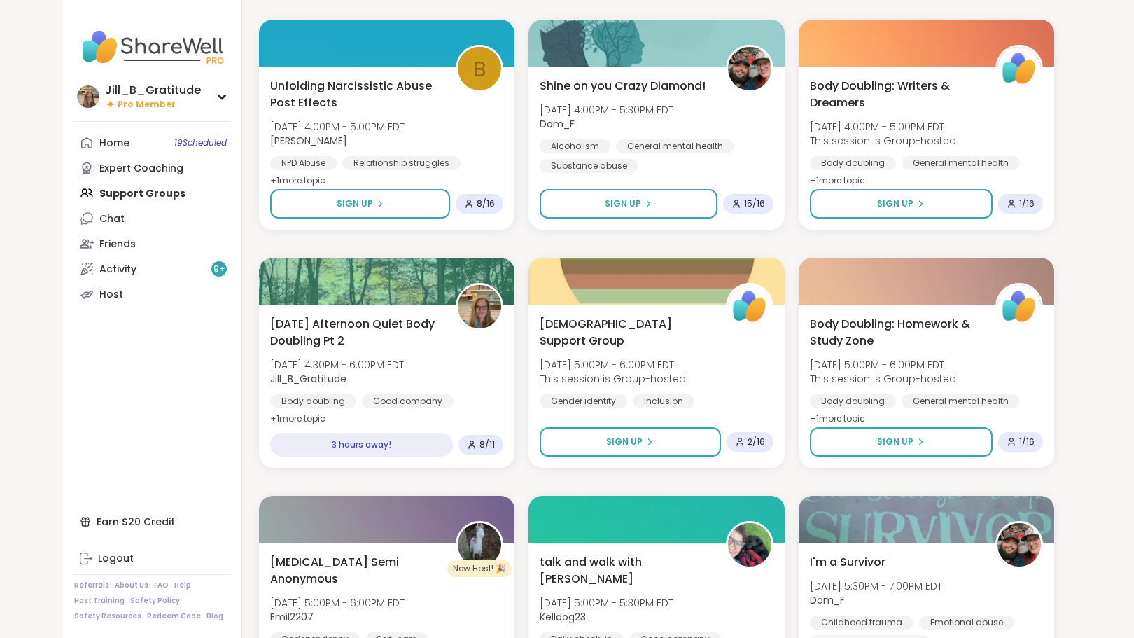
click at [634, 482] on div "BRandomness Unstable Connection Open Forum Sun, Oct 12 | 12:00PM - 1:30PM EDT B…" at bounding box center [656, 5] width 795 height 2828
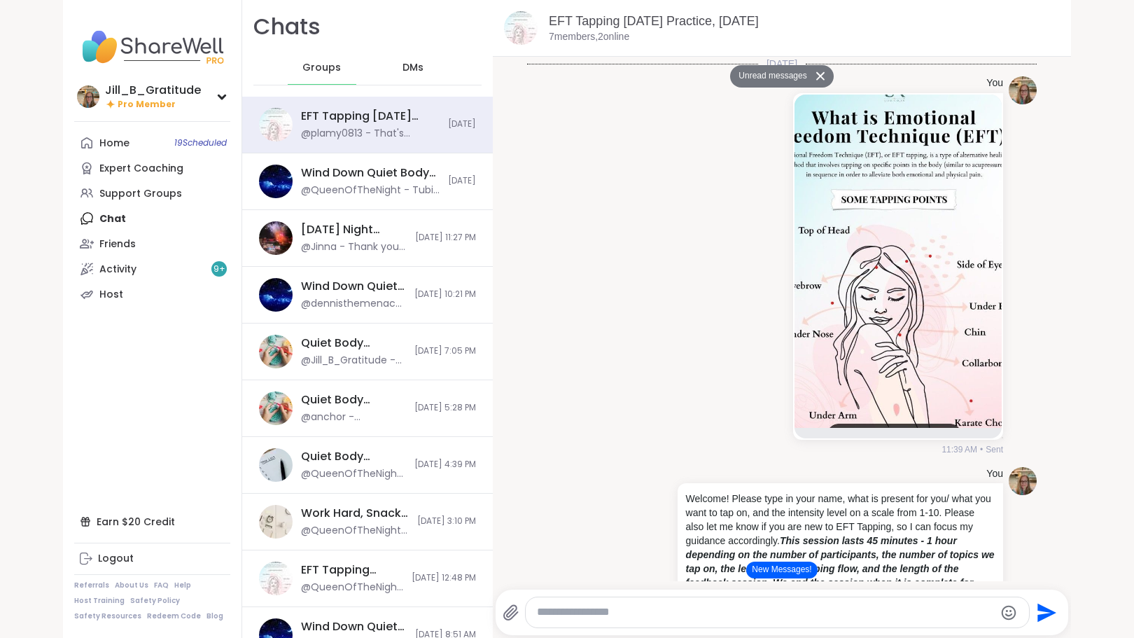
scroll to position [2067, 0]
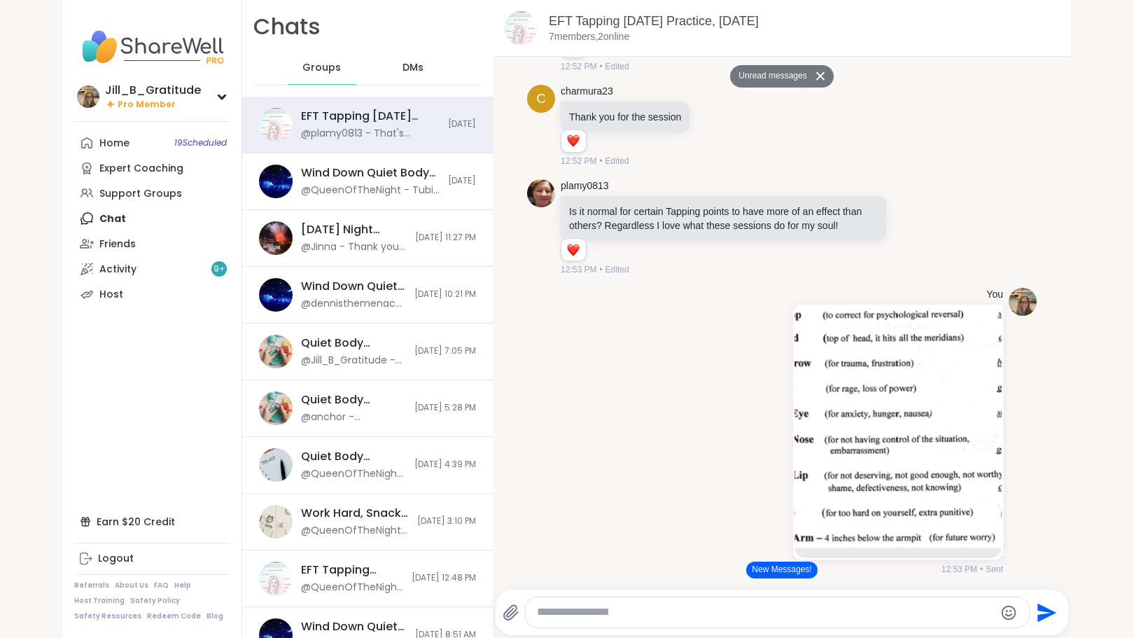
click at [758, 573] on button "New Messages!" at bounding box center [781, 569] width 71 height 17
